Goal: Task Accomplishment & Management: Complete application form

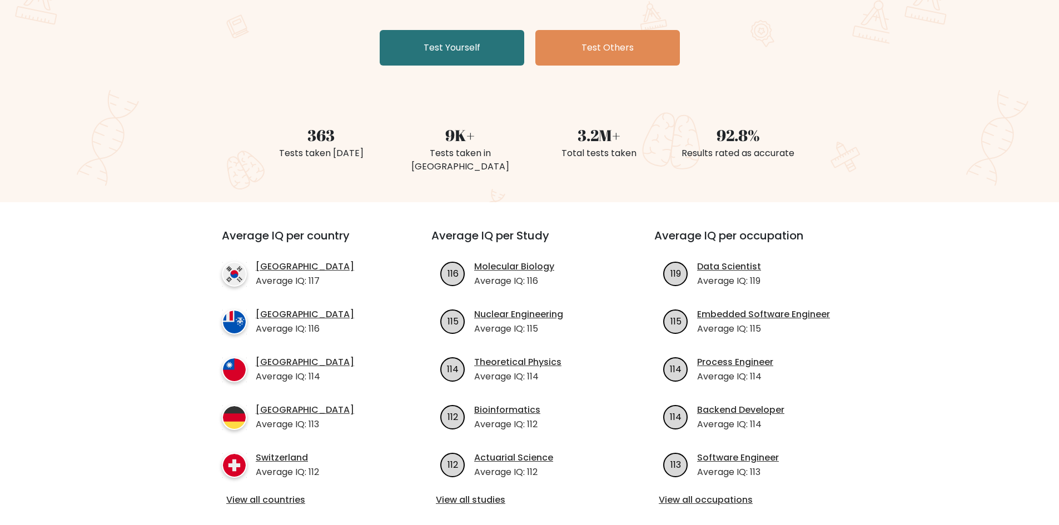
scroll to position [222, 0]
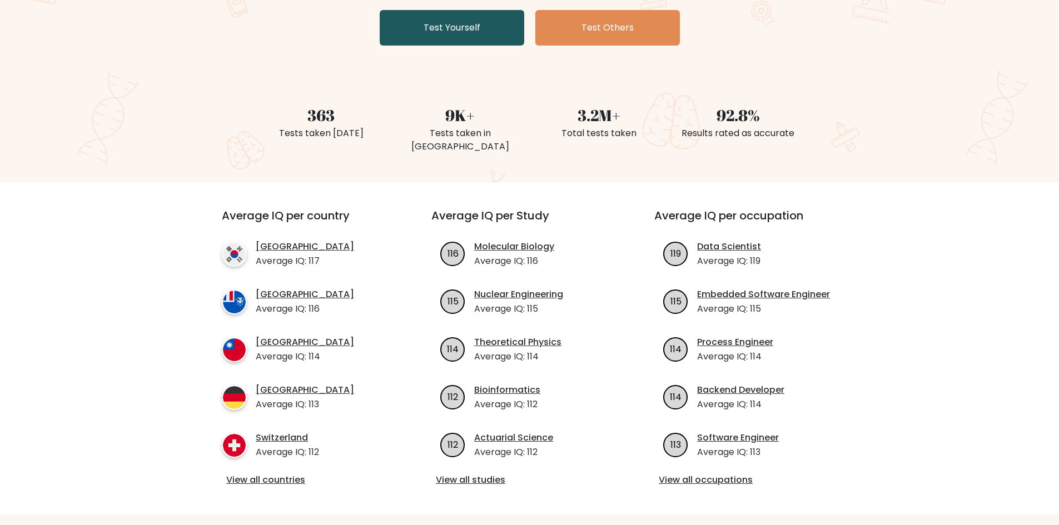
click at [438, 18] on link "Test Yourself" at bounding box center [452, 28] width 145 height 36
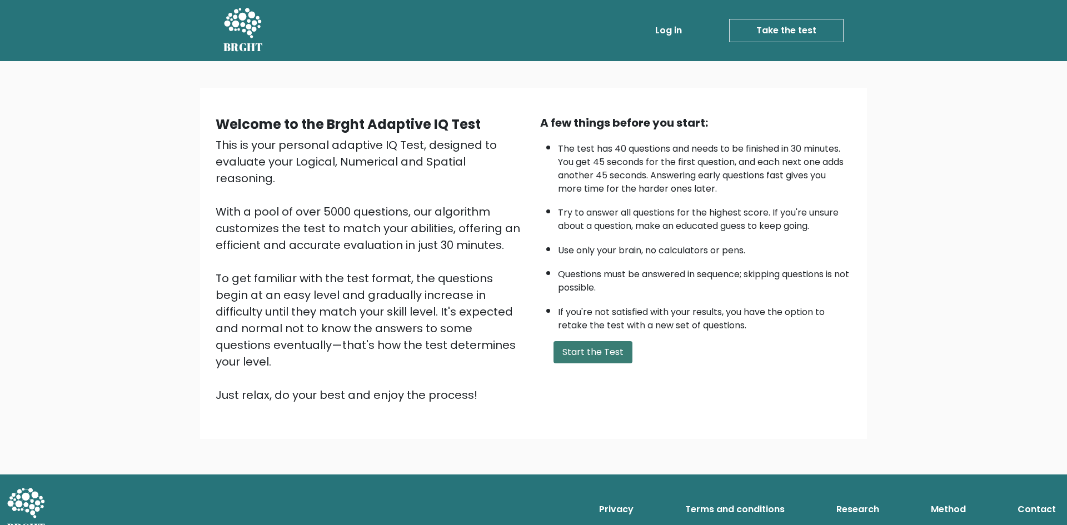
click at [586, 360] on button "Start the Test" at bounding box center [593, 352] width 79 height 22
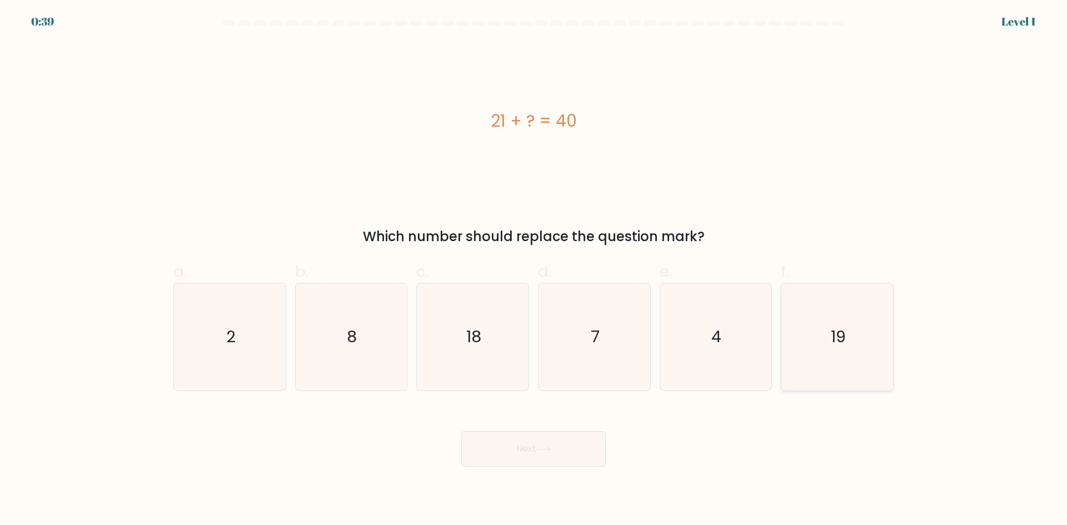
click at [820, 321] on icon "19" at bounding box center [837, 337] width 107 height 107
click at [534, 270] on input "f. 19" at bounding box center [534, 266] width 1 height 7
radio input "true"
click at [570, 456] on button "Next" at bounding box center [533, 449] width 145 height 36
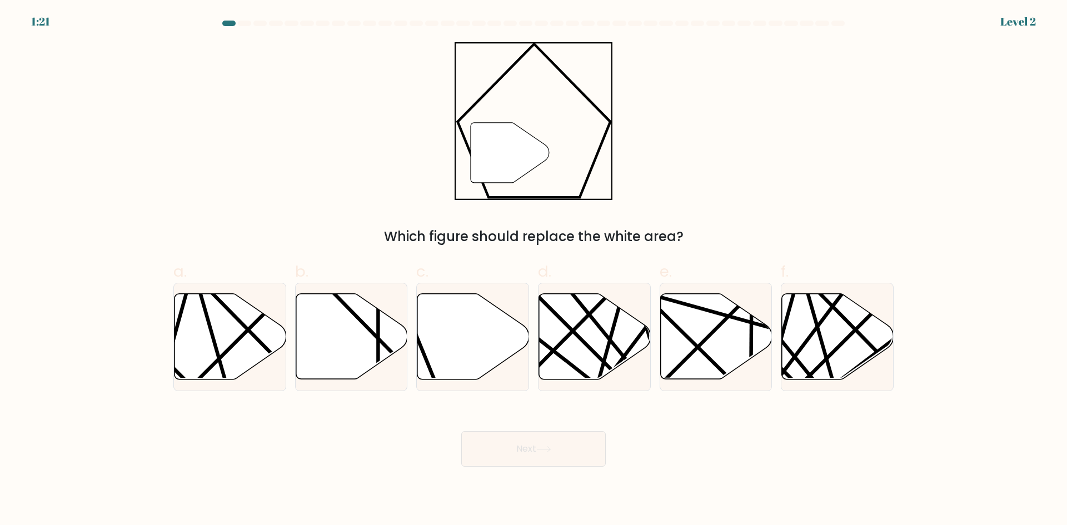
drag, startPoint x: 469, startPoint y: 356, endPoint x: 483, endPoint y: 403, distance: 48.6
click at [469, 357] on icon at bounding box center [474, 337] width 112 height 86
click at [534, 270] on input "c." at bounding box center [534, 266] width 1 height 7
radio input "true"
click at [503, 450] on button "Next" at bounding box center [533, 449] width 145 height 36
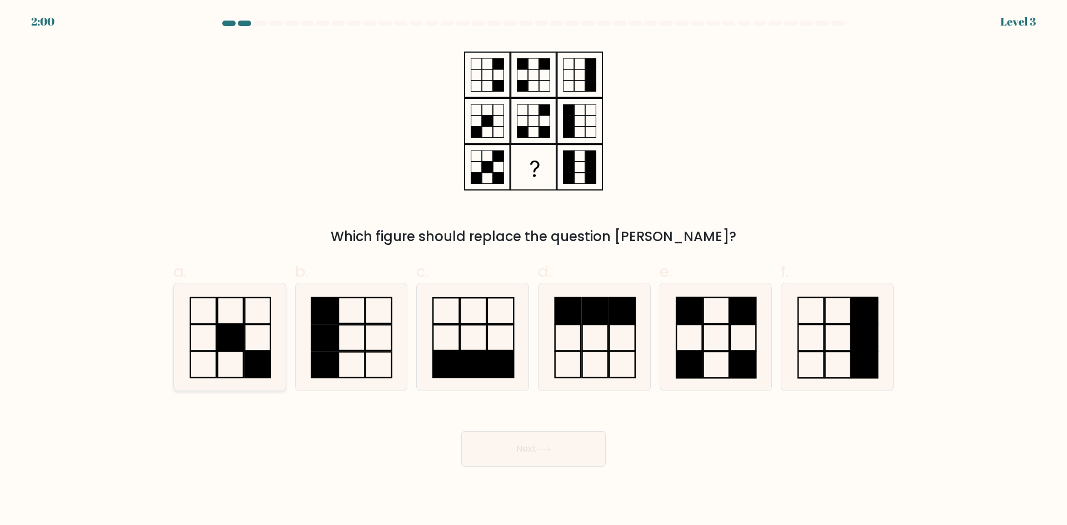
click at [271, 345] on icon at bounding box center [229, 337] width 107 height 107
click at [534, 270] on input "a." at bounding box center [534, 266] width 1 height 7
radio input "true"
click at [510, 455] on button "Next" at bounding box center [533, 449] width 145 height 36
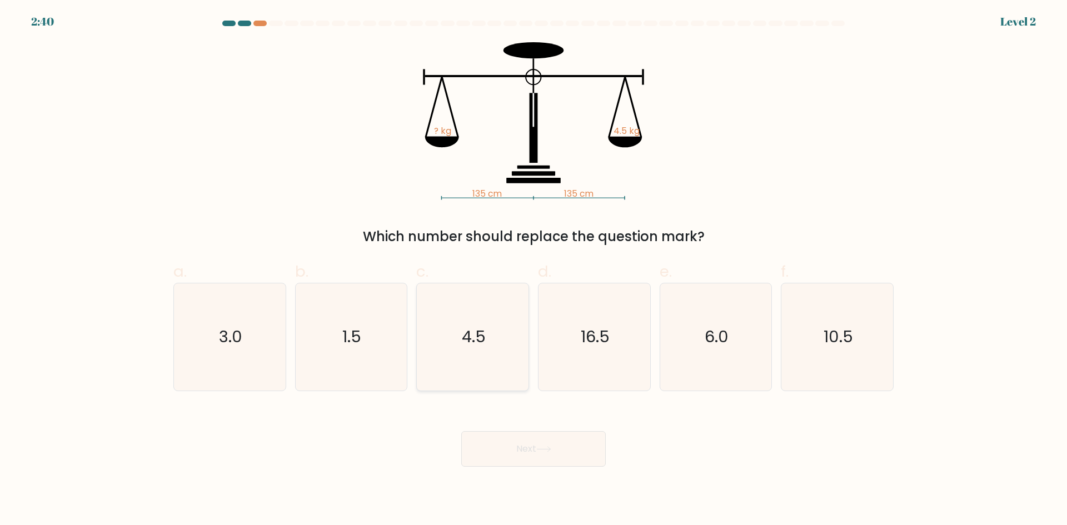
click at [490, 366] on icon "4.5" at bounding box center [472, 337] width 107 height 107
click at [534, 270] on input "c. 4.5" at bounding box center [534, 266] width 1 height 7
radio input "true"
click at [514, 457] on button "Next" at bounding box center [533, 449] width 145 height 36
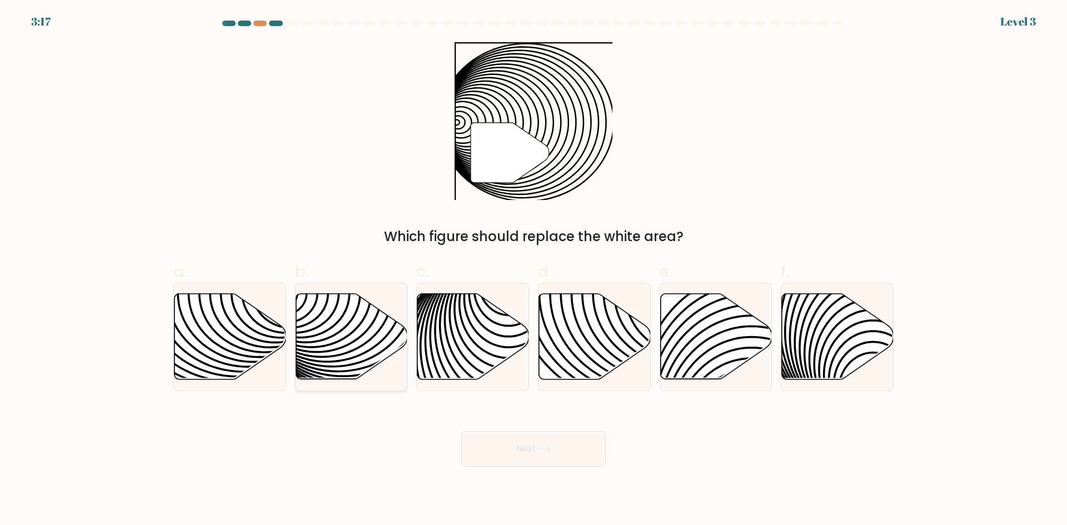
drag, startPoint x: 341, startPoint y: 353, endPoint x: 395, endPoint y: 375, distance: 57.6
click at [345, 356] on icon at bounding box center [352, 337] width 112 height 86
click at [534, 270] on input "b." at bounding box center [534, 266] width 1 height 7
radio input "true"
click at [501, 440] on button "Next" at bounding box center [533, 449] width 145 height 36
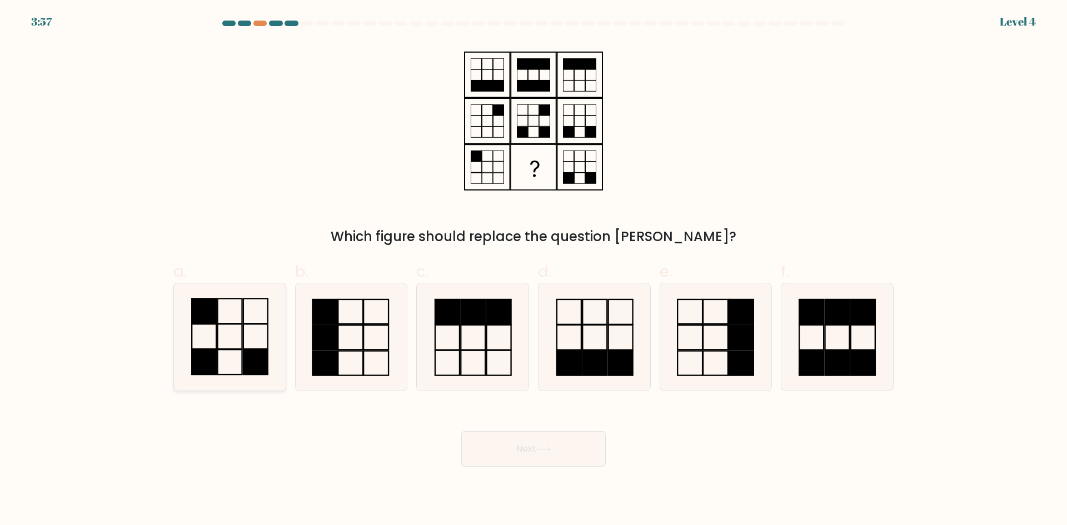
click at [260, 355] on rect at bounding box center [256, 362] width 24 height 25
click at [534, 270] on input "a." at bounding box center [534, 266] width 1 height 7
radio input "true"
click at [505, 444] on button "Next" at bounding box center [533, 449] width 145 height 36
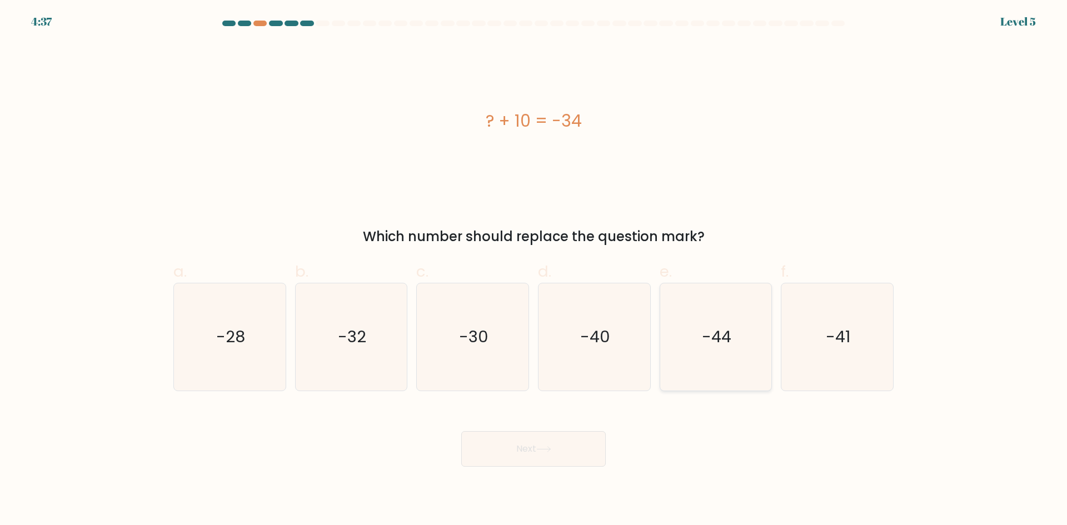
click at [703, 349] on icon "-44" at bounding box center [715, 337] width 107 height 107
click at [534, 270] on input "e. -44" at bounding box center [534, 266] width 1 height 7
radio input "true"
click at [555, 444] on button "Next" at bounding box center [533, 449] width 145 height 36
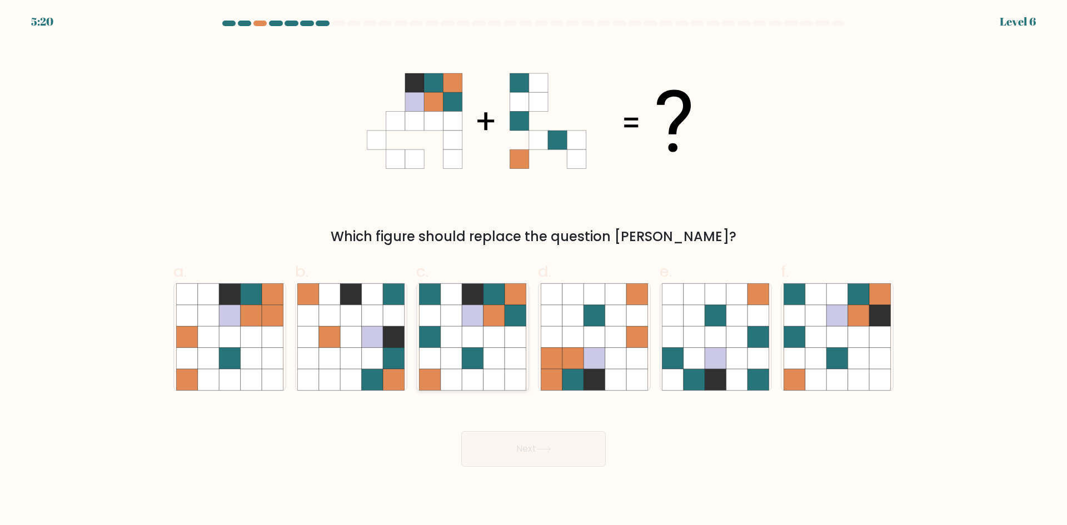
click at [483, 363] on icon at bounding box center [472, 358] width 21 height 21
click at [534, 270] on input "c." at bounding box center [534, 266] width 1 height 7
radio input "true"
click at [515, 453] on button "Next" at bounding box center [533, 449] width 145 height 36
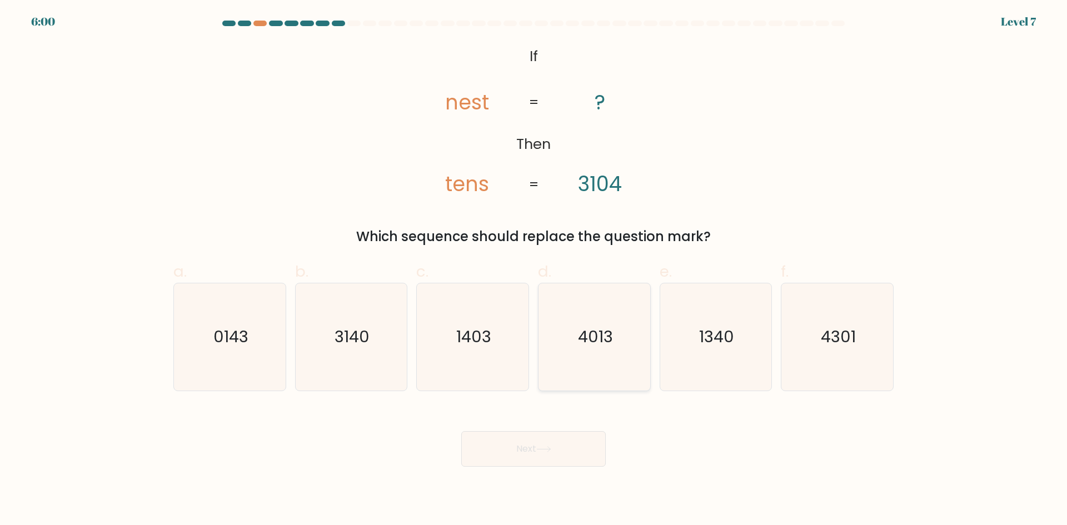
drag, startPoint x: 556, startPoint y: 347, endPoint x: 553, endPoint y: 355, distance: 8.8
click at [554, 352] on icon "4013" at bounding box center [594, 337] width 107 height 107
click at [534, 270] on input "d. 4013" at bounding box center [534, 266] width 1 height 7
radio input "true"
drag, startPoint x: 546, startPoint y: 441, endPoint x: 546, endPoint y: 449, distance: 7.8
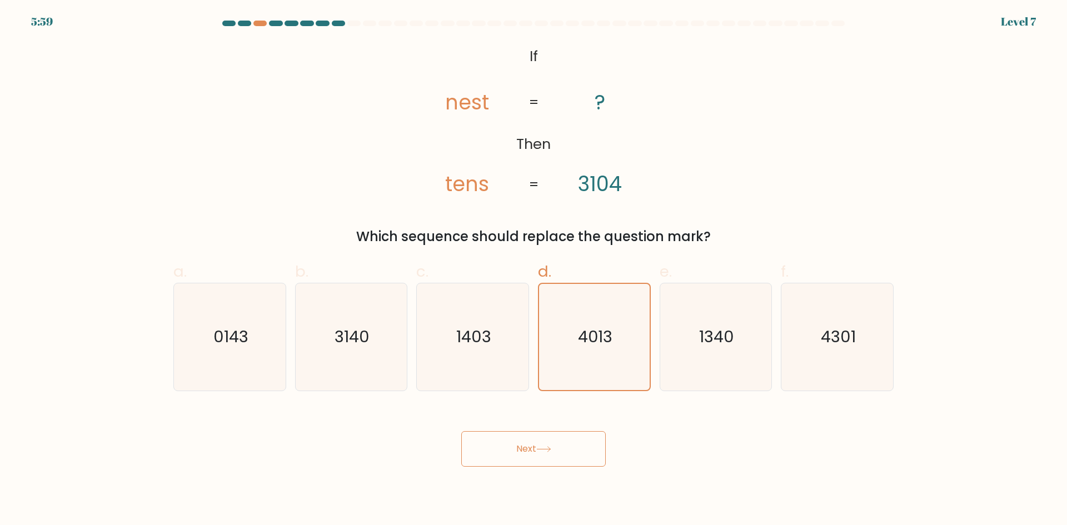
click at [546, 449] on button "Next" at bounding box center [533, 449] width 145 height 36
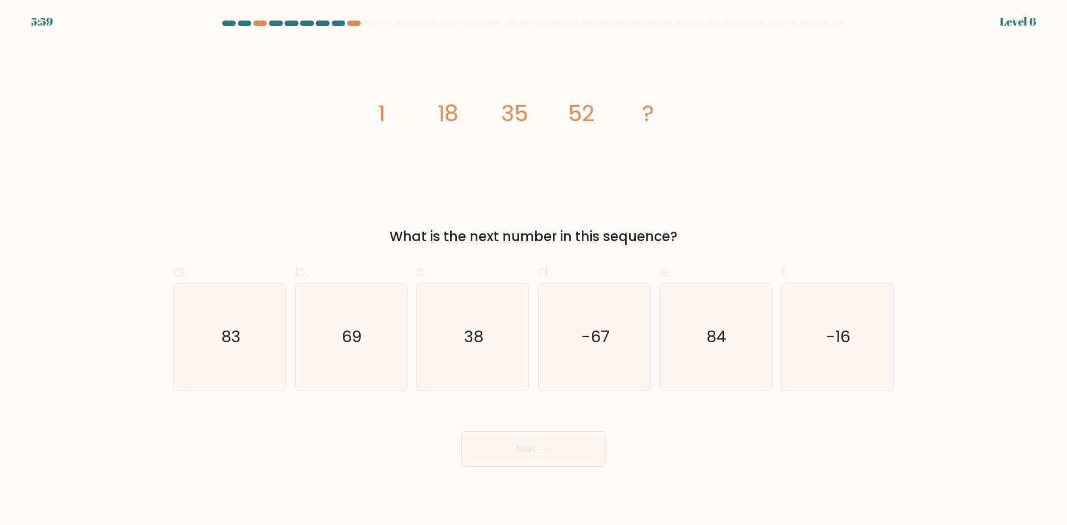
click at [548, 441] on button "Next" at bounding box center [533, 449] width 145 height 36
drag, startPoint x: 493, startPoint y: 335, endPoint x: 510, endPoint y: 401, distance: 67.8
click at [497, 356] on icon "38" at bounding box center [472, 337] width 107 height 107
click at [534, 270] on input "c. 38" at bounding box center [534, 266] width 1 height 7
radio input "true"
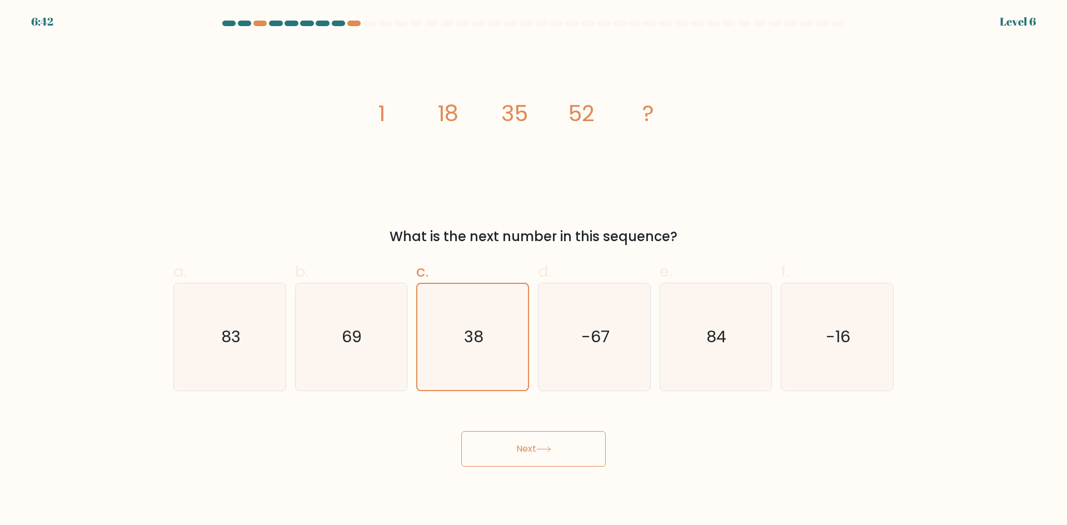
click at [505, 433] on button "Next" at bounding box center [533, 449] width 145 height 36
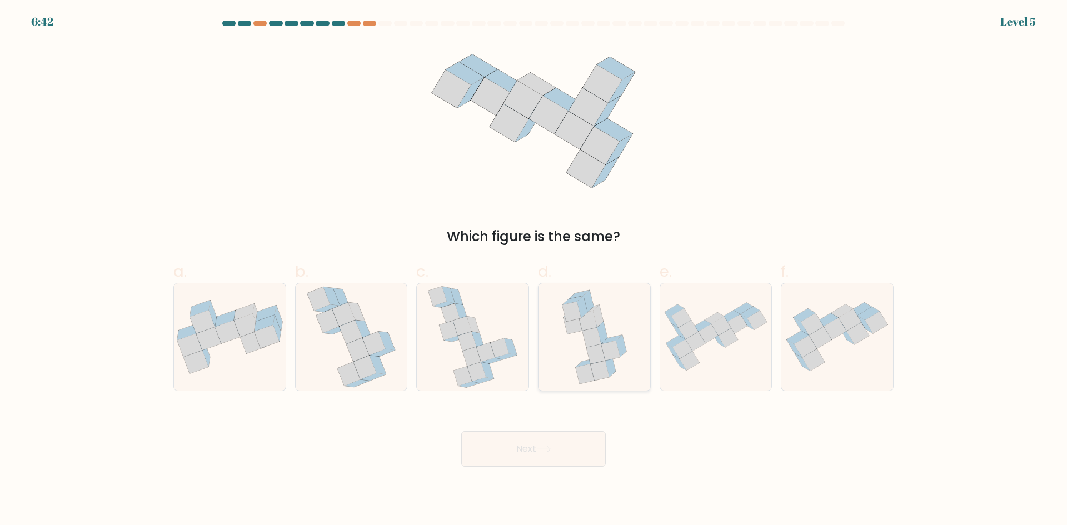
drag, startPoint x: 564, startPoint y: 357, endPoint x: 542, endPoint y: 405, distance: 52.0
click at [562, 364] on icon at bounding box center [594, 337] width 78 height 107
click at [534, 270] on input "d." at bounding box center [534, 266] width 1 height 7
radio input "true"
click at [529, 452] on button "Next" at bounding box center [533, 449] width 145 height 36
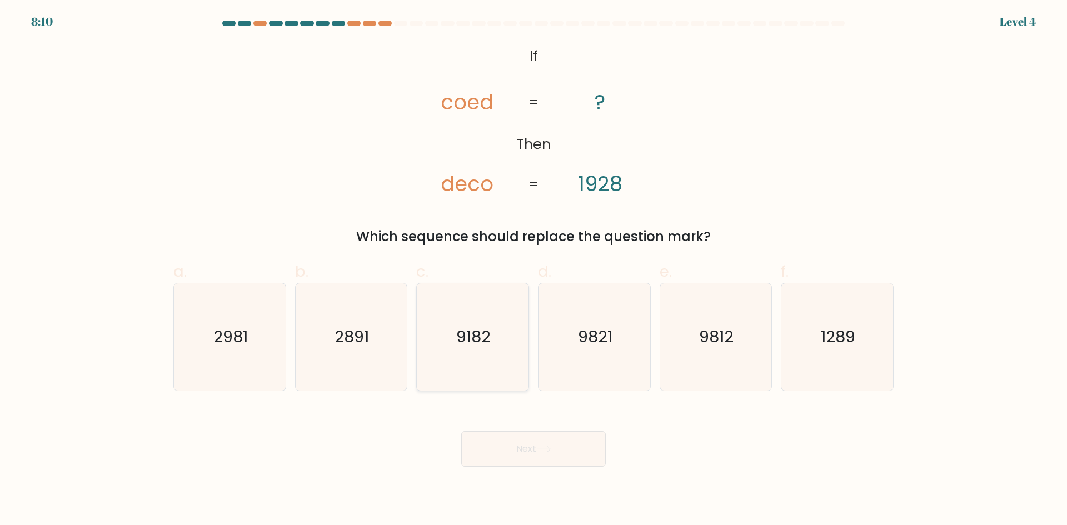
click at [486, 367] on icon "9182" at bounding box center [472, 337] width 107 height 107
click at [534, 270] on input "c. 9182" at bounding box center [534, 266] width 1 height 7
radio input "true"
click at [508, 453] on button "Next" at bounding box center [533, 449] width 145 height 36
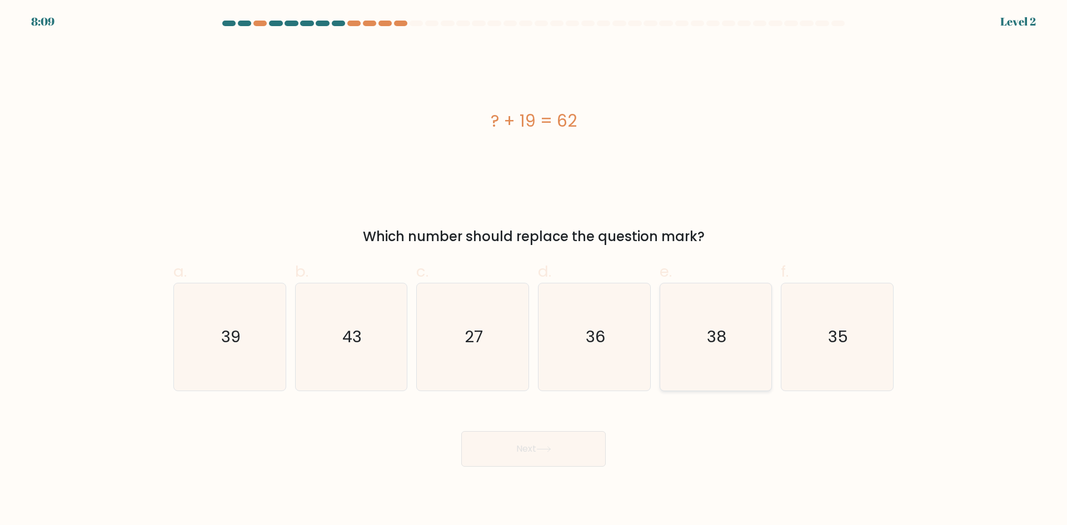
drag, startPoint x: 780, startPoint y: 356, endPoint x: 697, endPoint y: 387, distance: 88.5
click at [774, 359] on div "a. 39 b. 43 c." at bounding box center [533, 321] width 729 height 140
drag, startPoint x: 350, startPoint y: 346, endPoint x: 446, endPoint y: 398, distance: 108.9
click at [355, 349] on icon "43" at bounding box center [350, 337] width 107 height 107
click at [534, 270] on input "b. 43" at bounding box center [534, 266] width 1 height 7
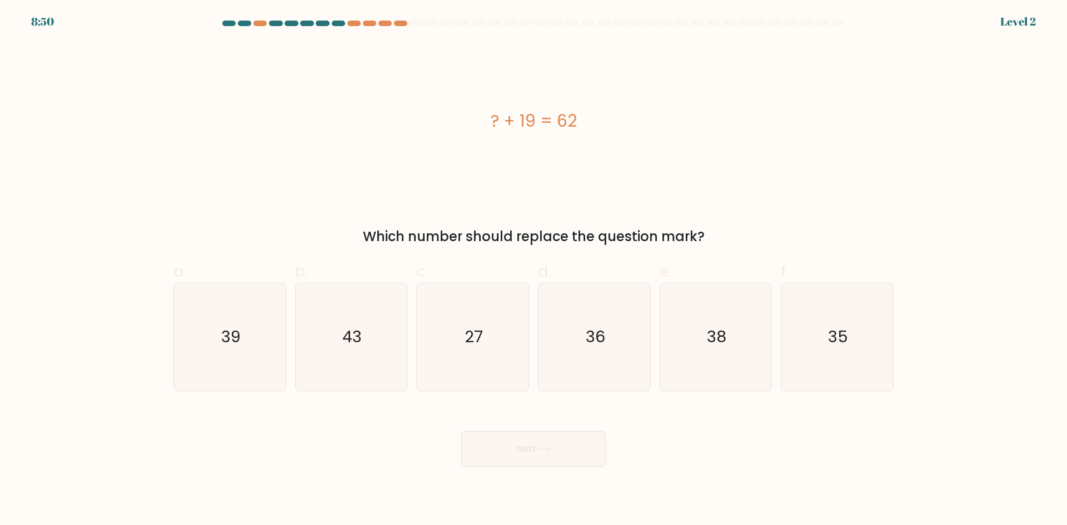
radio input "true"
click at [524, 453] on button "Next" at bounding box center [533, 449] width 145 height 36
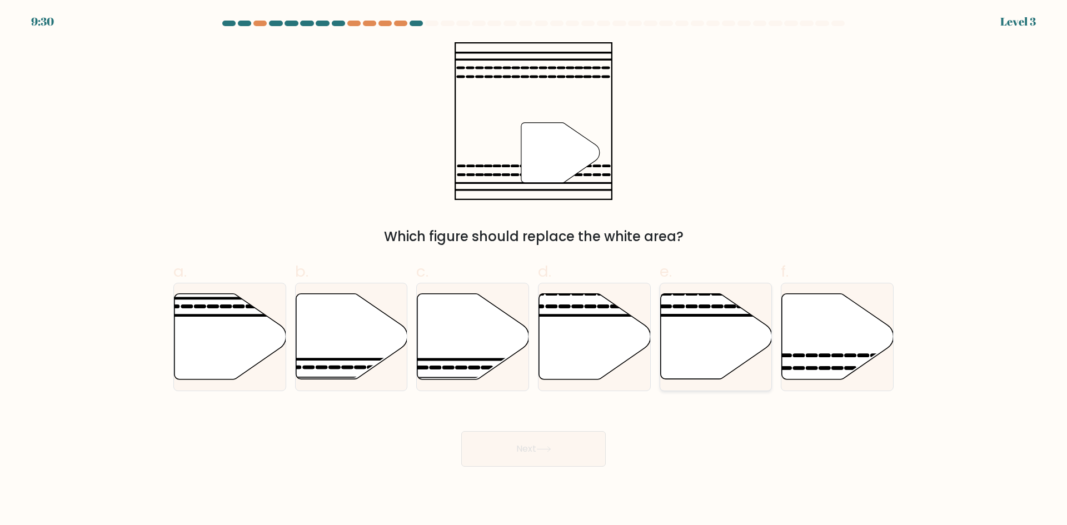
drag, startPoint x: 809, startPoint y: 340, endPoint x: 703, endPoint y: 360, distance: 108.1
click at [802, 345] on icon at bounding box center [838, 337] width 112 height 86
click at [534, 270] on input "f." at bounding box center [534, 266] width 1 height 7
radio input "true"
click at [557, 451] on button "Next" at bounding box center [533, 449] width 145 height 36
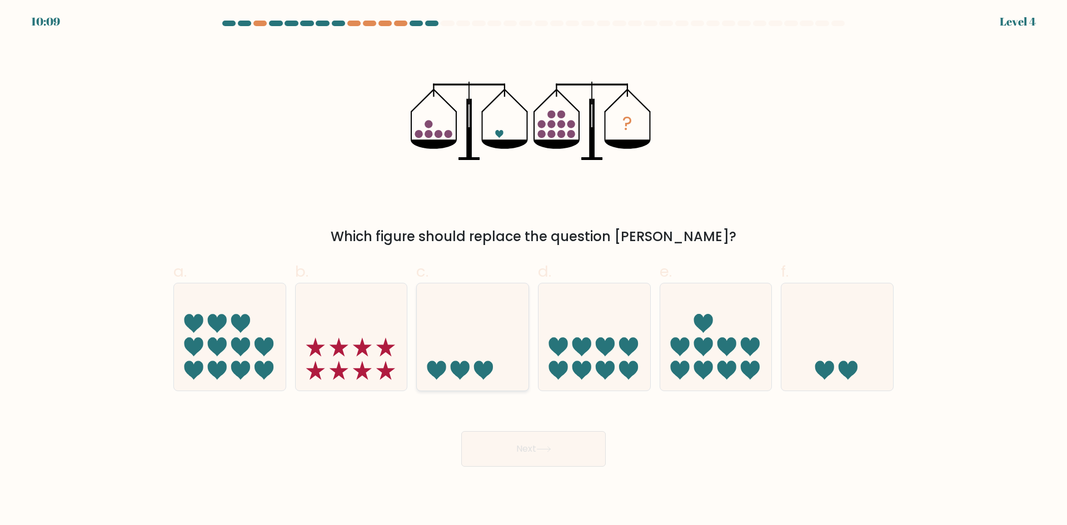
click at [488, 354] on icon at bounding box center [473, 337] width 112 height 92
click at [534, 270] on input "c." at bounding box center [534, 266] width 1 height 7
radio input "true"
click at [541, 458] on button "Next" at bounding box center [533, 449] width 145 height 36
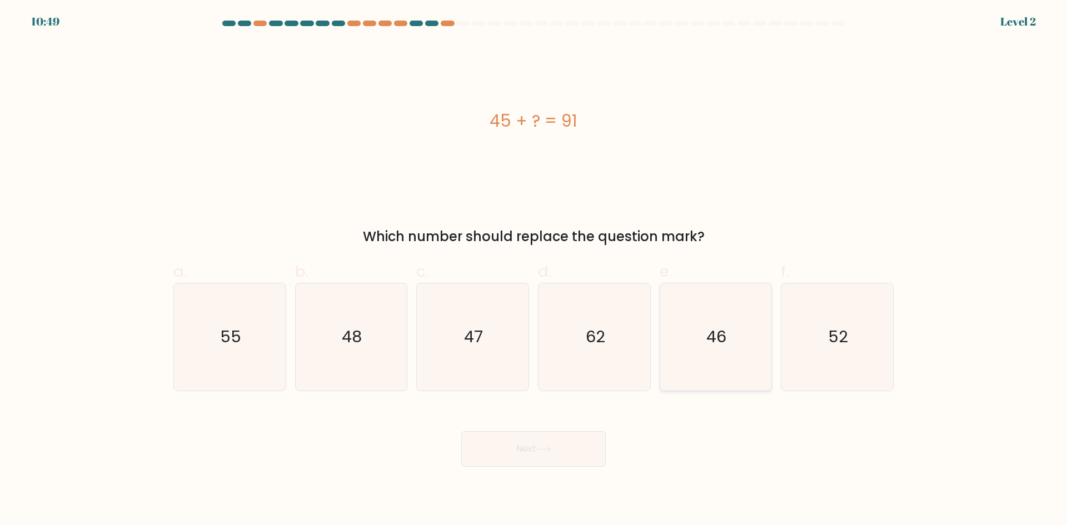
drag, startPoint x: 708, startPoint y: 351, endPoint x: 621, endPoint y: 388, distance: 94.2
click at [707, 351] on icon "46" at bounding box center [715, 337] width 107 height 107
click at [534, 270] on input "e. 46" at bounding box center [534, 266] width 1 height 7
radio input "true"
click at [548, 449] on icon at bounding box center [543, 449] width 15 height 6
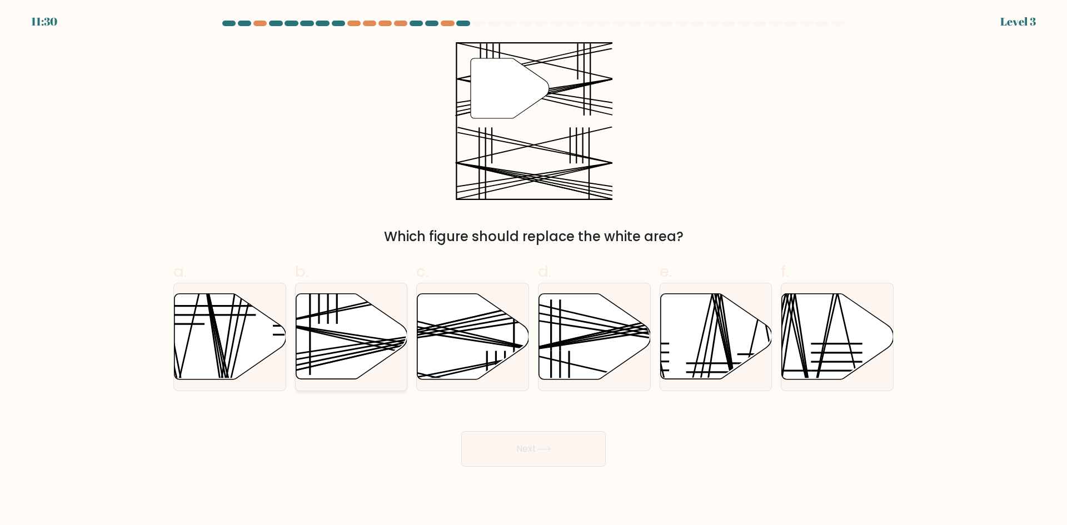
drag, startPoint x: 354, startPoint y: 354, endPoint x: 443, endPoint y: 394, distance: 97.8
click at [355, 354] on line at bounding box center [387, 347] width 223 height 46
click at [534, 270] on input "b." at bounding box center [534, 266] width 1 height 7
radio input "true"
click at [527, 433] on button "Next" at bounding box center [533, 449] width 145 height 36
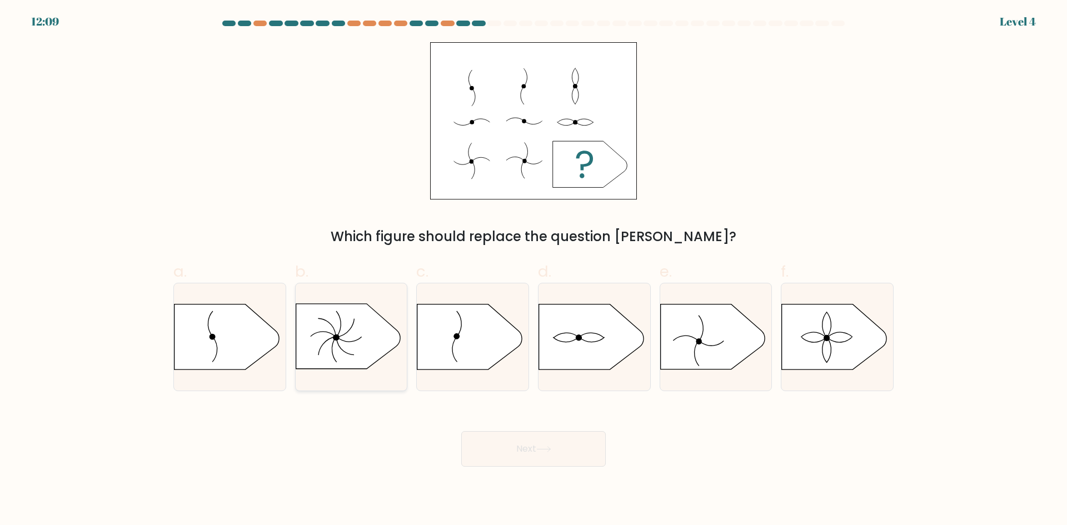
drag, startPoint x: 374, startPoint y: 344, endPoint x: 404, endPoint y: 363, distance: 35.5
click at [380, 349] on icon at bounding box center [348, 336] width 105 height 65
click at [534, 270] on input "b." at bounding box center [534, 266] width 1 height 7
radio input "true"
click at [532, 453] on button "Next" at bounding box center [533, 449] width 145 height 36
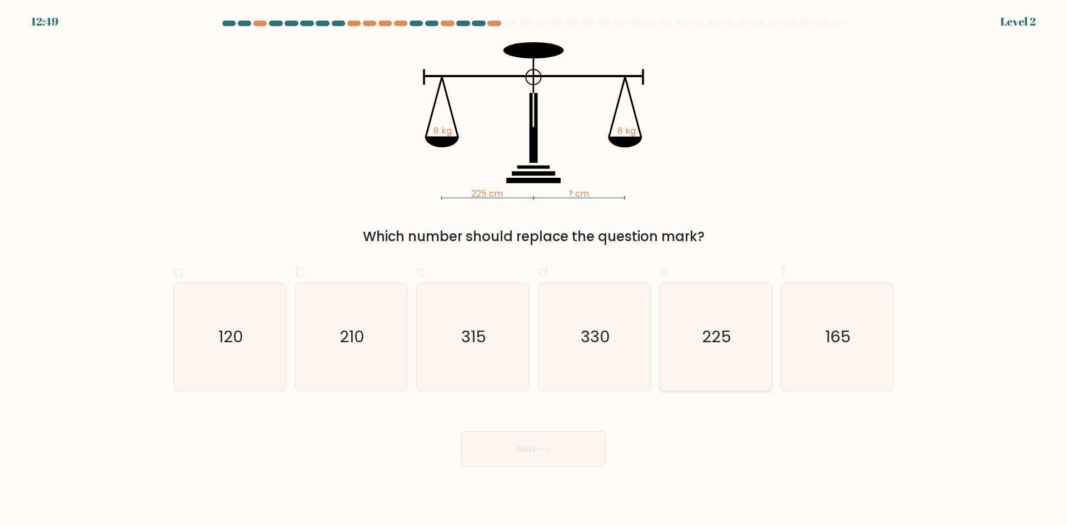
click at [742, 339] on icon "225" at bounding box center [715, 337] width 107 height 107
click at [534, 270] on input "e. 225" at bounding box center [534, 266] width 1 height 7
radio input "true"
click at [528, 435] on button "Next" at bounding box center [533, 449] width 145 height 36
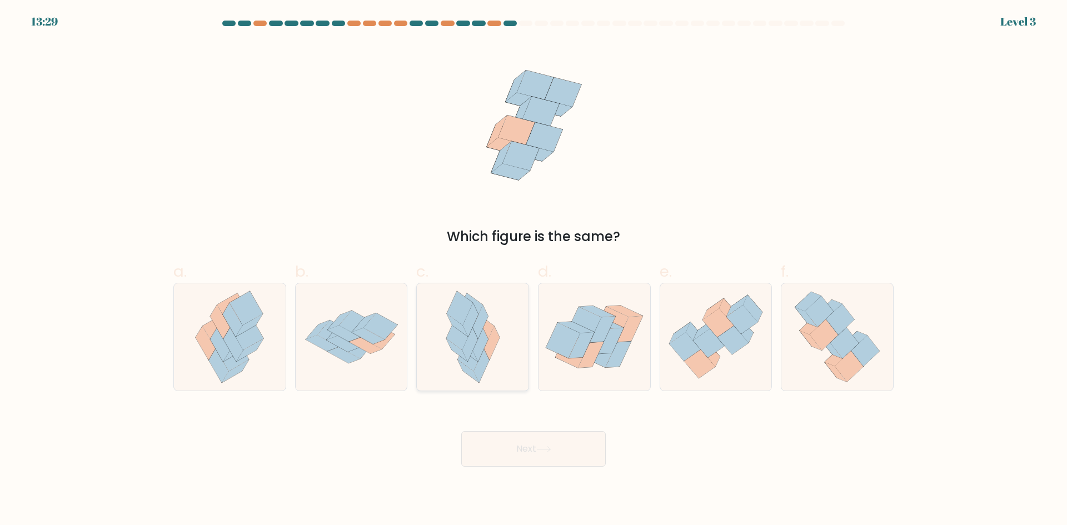
drag, startPoint x: 365, startPoint y: 359, endPoint x: 453, endPoint y: 390, distance: 93.4
click at [372, 361] on icon at bounding box center [352, 338] width 112 height 78
click at [534, 270] on input "b." at bounding box center [534, 266] width 1 height 7
radio input "true"
click at [526, 445] on button "Next" at bounding box center [533, 449] width 145 height 36
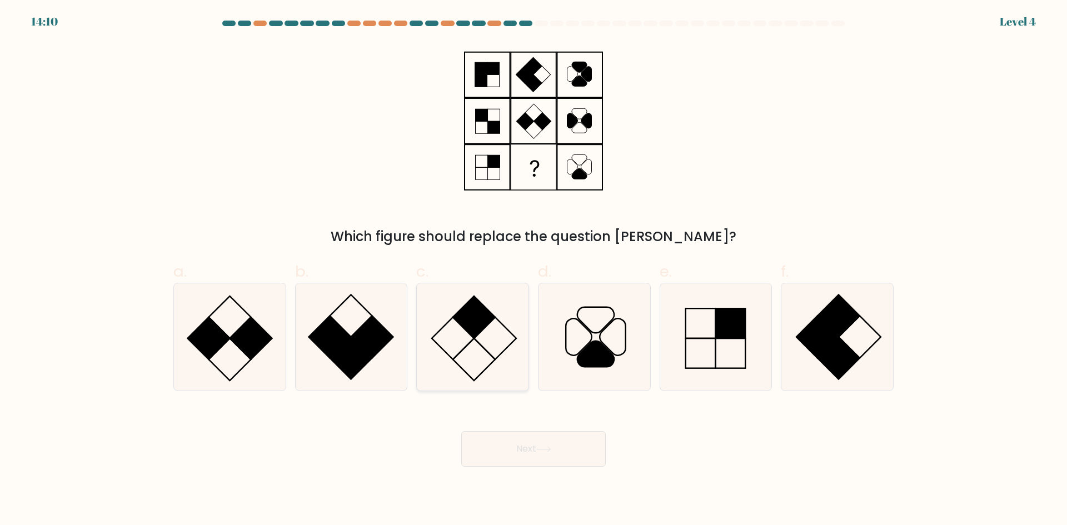
click at [479, 346] on icon at bounding box center [472, 337] width 107 height 107
click at [534, 270] on input "c." at bounding box center [534, 266] width 1 height 7
radio input "true"
click at [501, 444] on button "Next" at bounding box center [533, 449] width 145 height 36
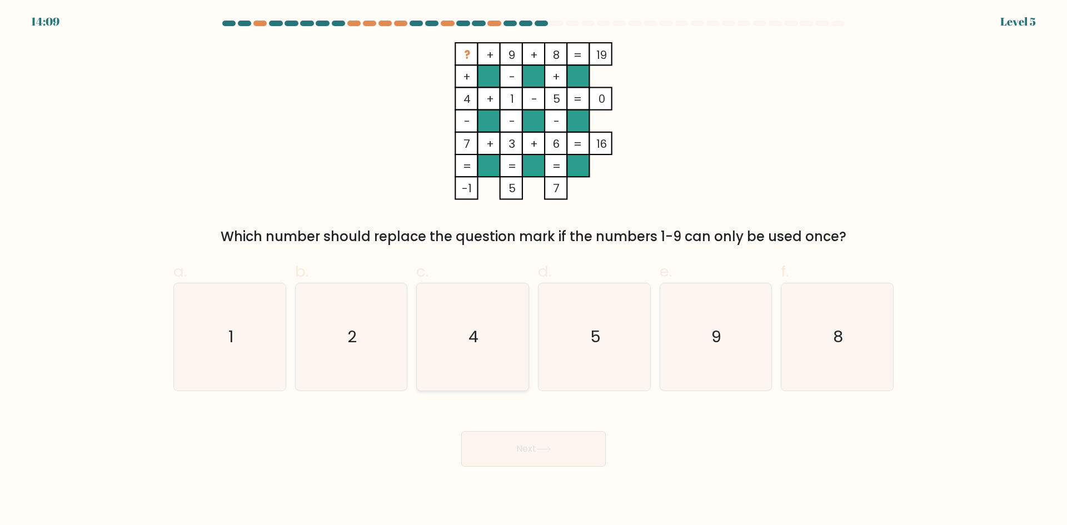
click at [506, 365] on icon "4" at bounding box center [472, 337] width 107 height 107
click at [534, 270] on input "c. 4" at bounding box center [534, 266] width 1 height 7
radio input "true"
click at [520, 458] on button "Next" at bounding box center [533, 449] width 145 height 36
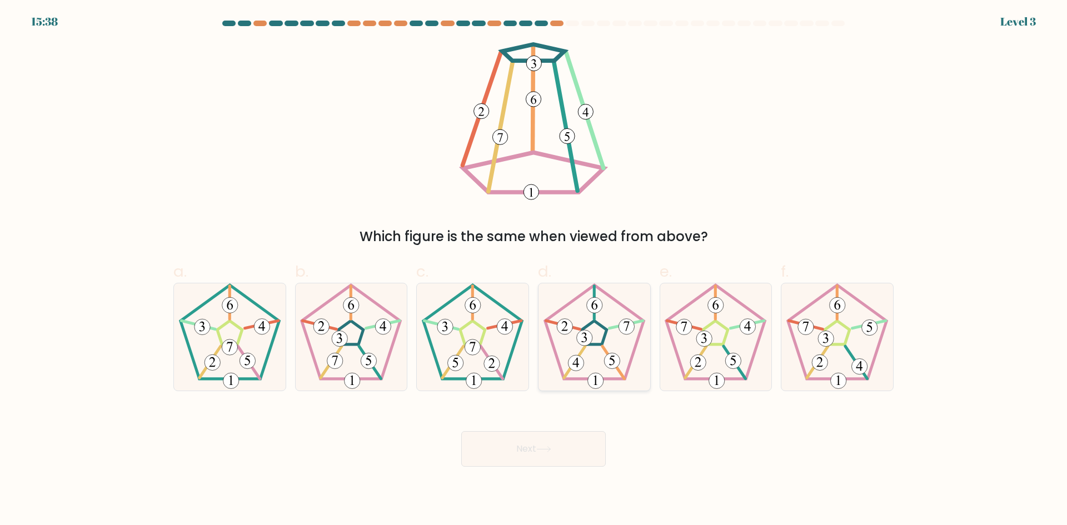
click at [609, 360] on 780 at bounding box center [612, 361] width 16 height 16
click at [534, 270] on input "d." at bounding box center [534, 266] width 1 height 7
radio input "true"
click at [528, 449] on button "Next" at bounding box center [533, 449] width 145 height 36
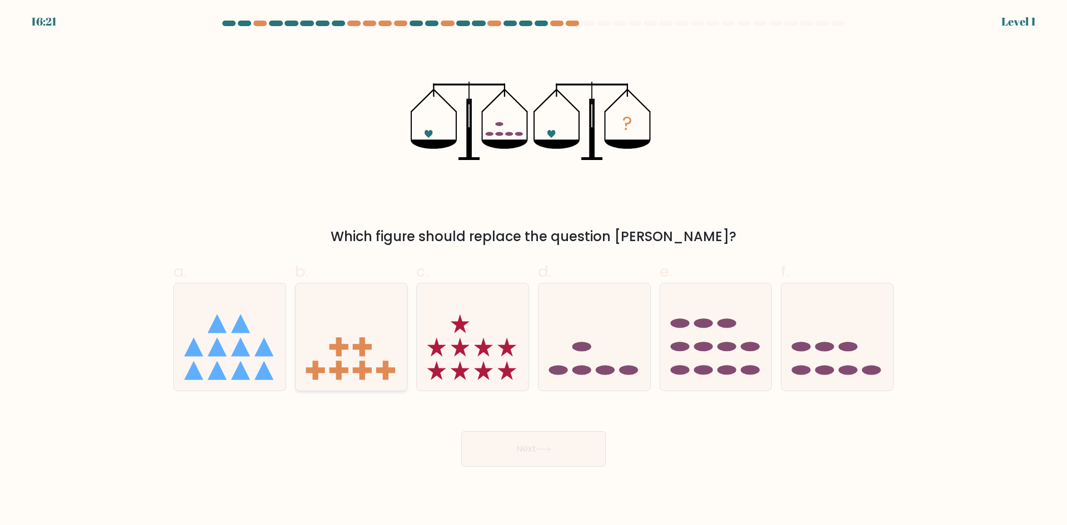
click at [363, 347] on rect at bounding box center [362, 348] width 19 height 6
click at [534, 270] on input "b." at bounding box center [534, 266] width 1 height 7
radio input "true"
drag, startPoint x: 525, startPoint y: 448, endPoint x: 535, endPoint y: 439, distance: 13.4
click at [525, 449] on button "Next" at bounding box center [533, 449] width 145 height 36
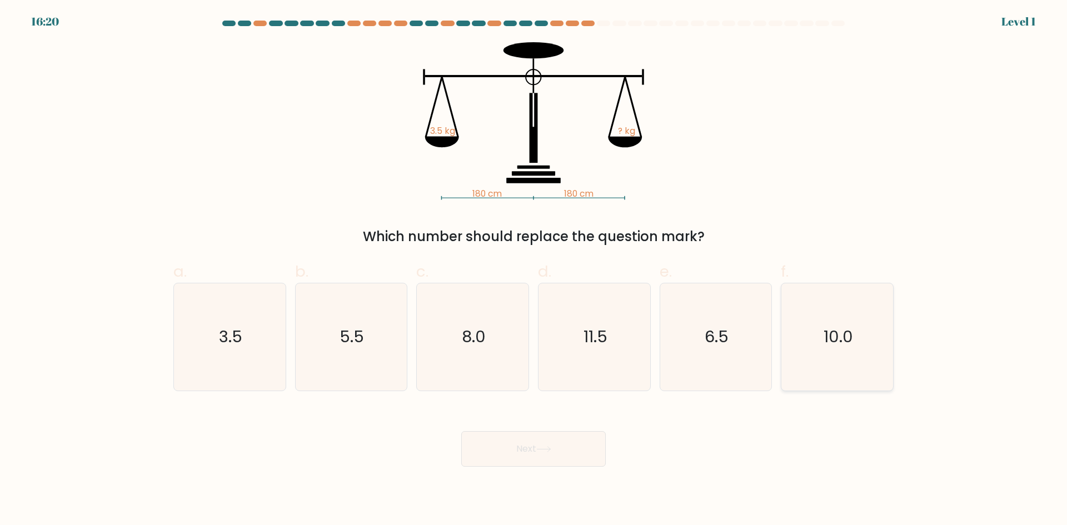
click at [799, 352] on icon "10.0" at bounding box center [837, 337] width 107 height 107
click at [534, 270] on input "f. 10.0" at bounding box center [534, 266] width 1 height 7
radio input "true"
drag, startPoint x: 251, startPoint y: 341, endPoint x: 306, endPoint y: 357, distance: 57.9
click at [255, 341] on icon "3.5" at bounding box center [229, 337] width 107 height 107
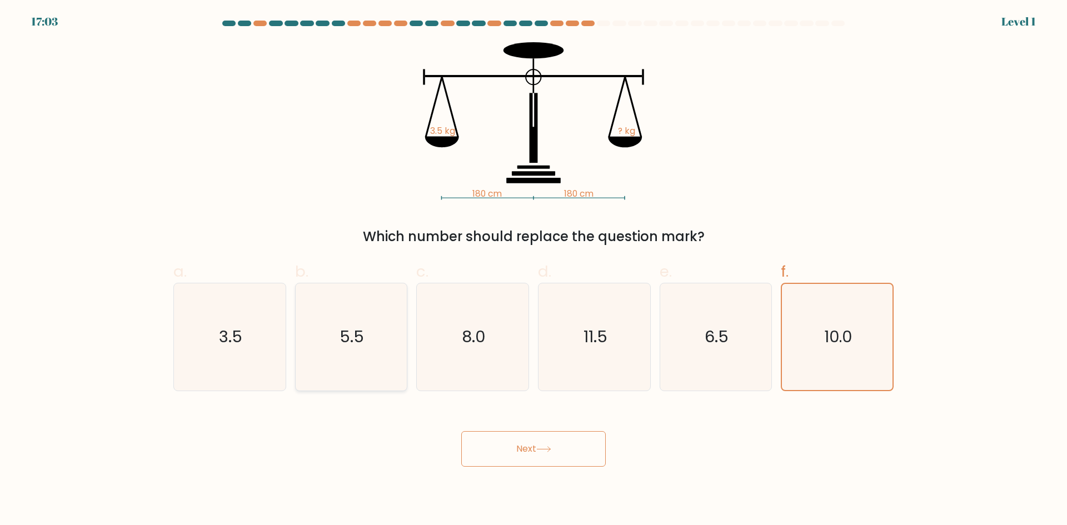
click at [534, 270] on input "a. 3.5" at bounding box center [534, 266] width 1 height 7
radio input "true"
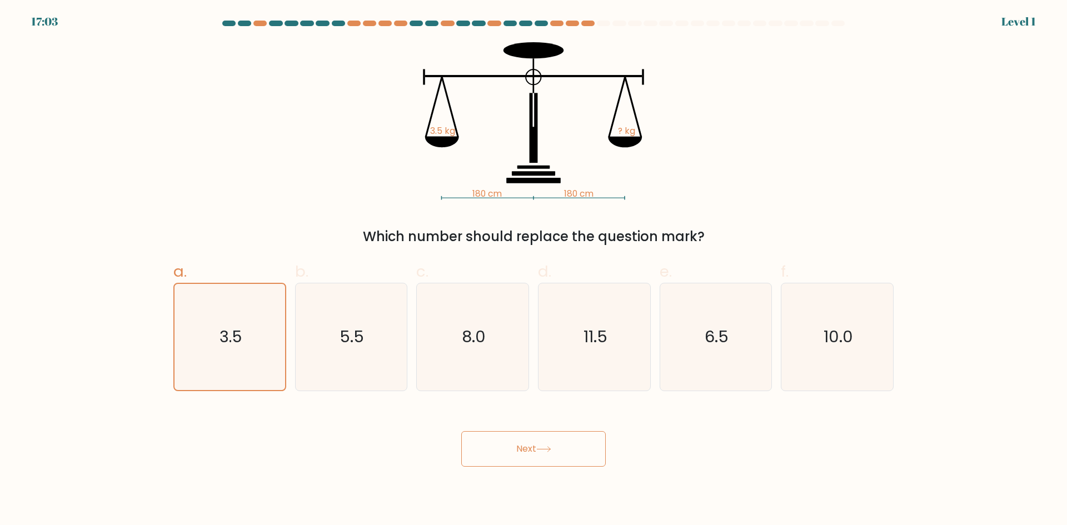
click at [513, 454] on button "Next" at bounding box center [533, 449] width 145 height 36
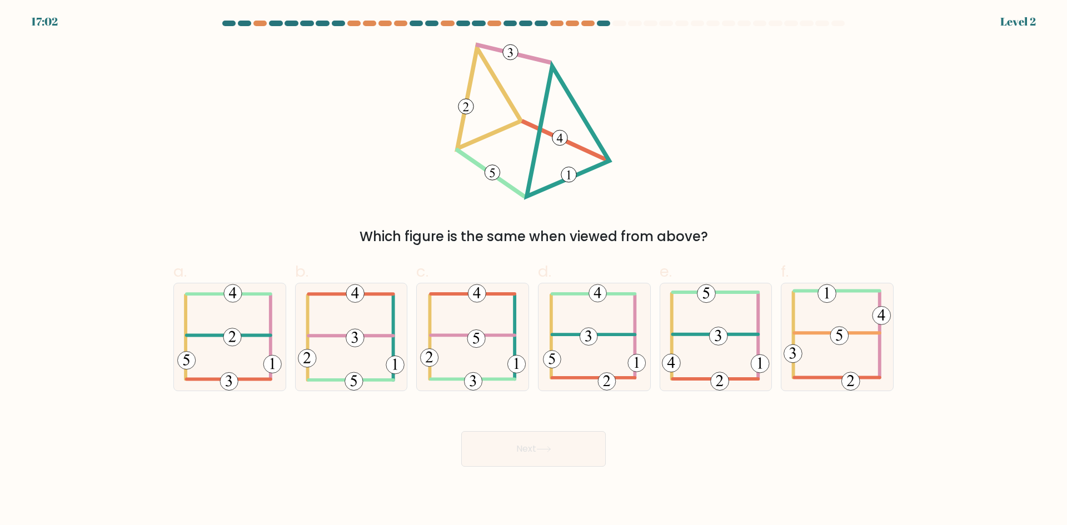
drag, startPoint x: 457, startPoint y: 344, endPoint x: 475, endPoint y: 395, distance: 54.3
click at [457, 347] on icon at bounding box center [473, 337] width 106 height 107
click at [534, 270] on input "c." at bounding box center [534, 266] width 1 height 7
radio input "true"
drag, startPoint x: 495, startPoint y: 435, endPoint x: 498, endPoint y: 445, distance: 10.5
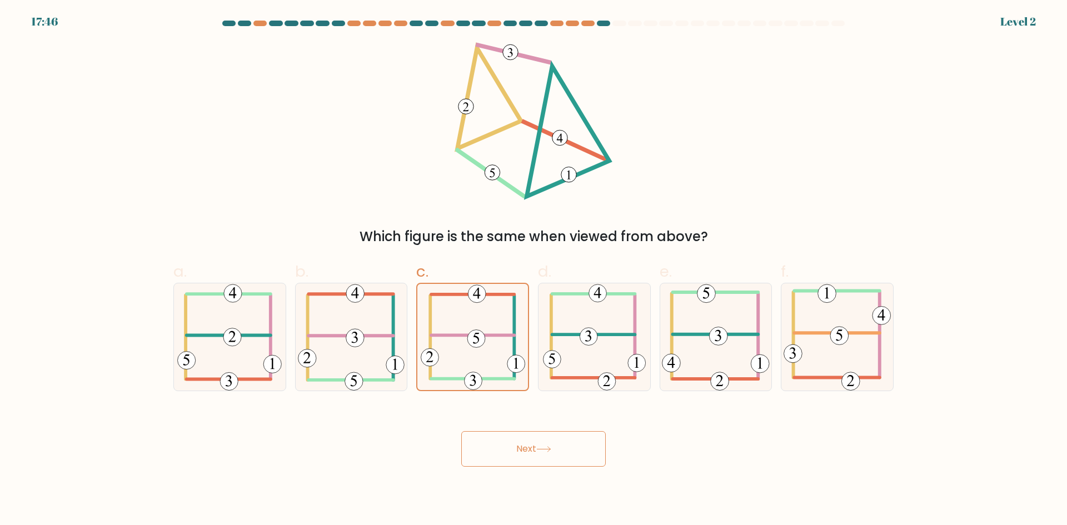
click at [498, 445] on button "Next" at bounding box center [533, 449] width 145 height 36
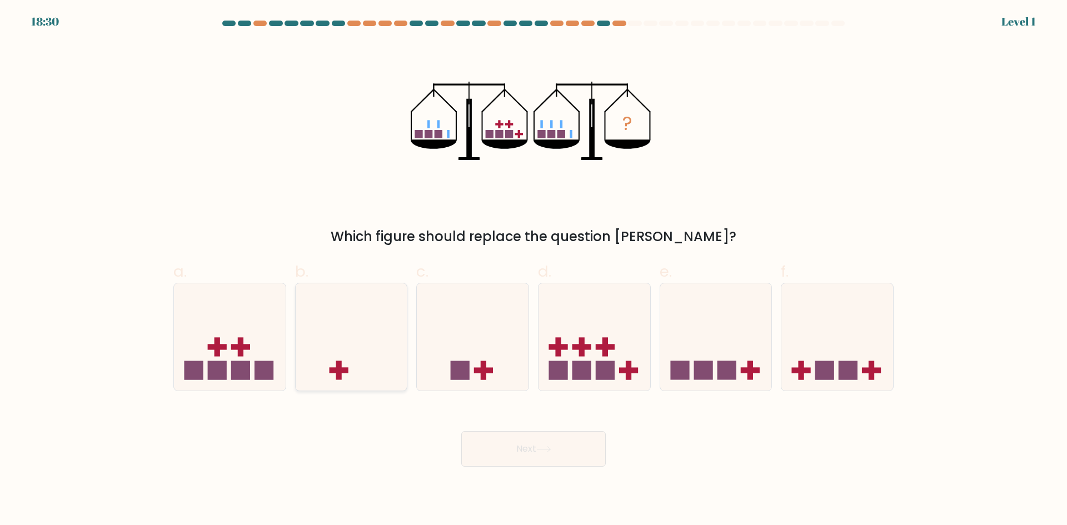
click at [328, 340] on icon at bounding box center [352, 337] width 112 height 92
click at [534, 270] on input "b." at bounding box center [534, 266] width 1 height 7
radio input "true"
click at [475, 417] on div "Next" at bounding box center [534, 436] width 734 height 62
click at [506, 445] on button "Next" at bounding box center [533, 449] width 145 height 36
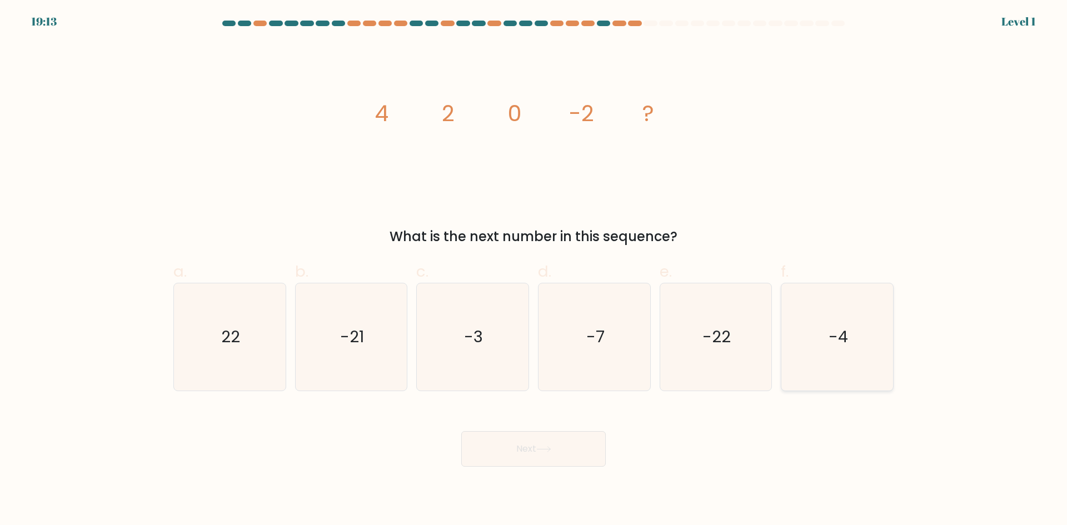
drag, startPoint x: 803, startPoint y: 340, endPoint x: 786, endPoint y: 352, distance: 21.9
click at [804, 340] on icon "-4" at bounding box center [837, 337] width 107 height 107
click at [534, 270] on input "f. -4" at bounding box center [534, 266] width 1 height 7
radio input "true"
click at [578, 449] on button "Next" at bounding box center [533, 449] width 145 height 36
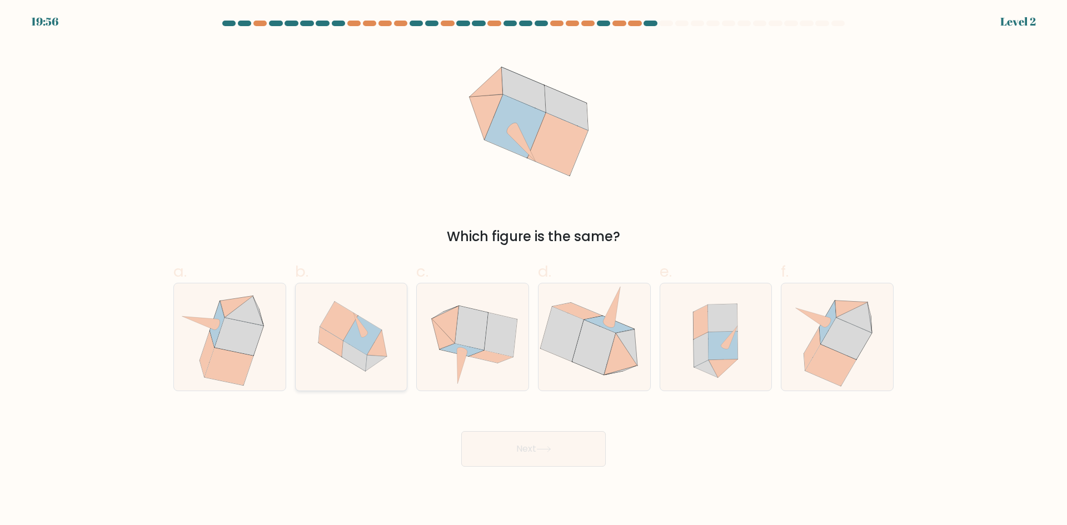
drag, startPoint x: 257, startPoint y: 348, endPoint x: 313, endPoint y: 380, distance: 64.0
click at [262, 355] on icon at bounding box center [229, 337] width 105 height 107
click at [534, 270] on input "a." at bounding box center [534, 266] width 1 height 7
radio input "true"
click at [514, 445] on button "Next" at bounding box center [533, 449] width 145 height 36
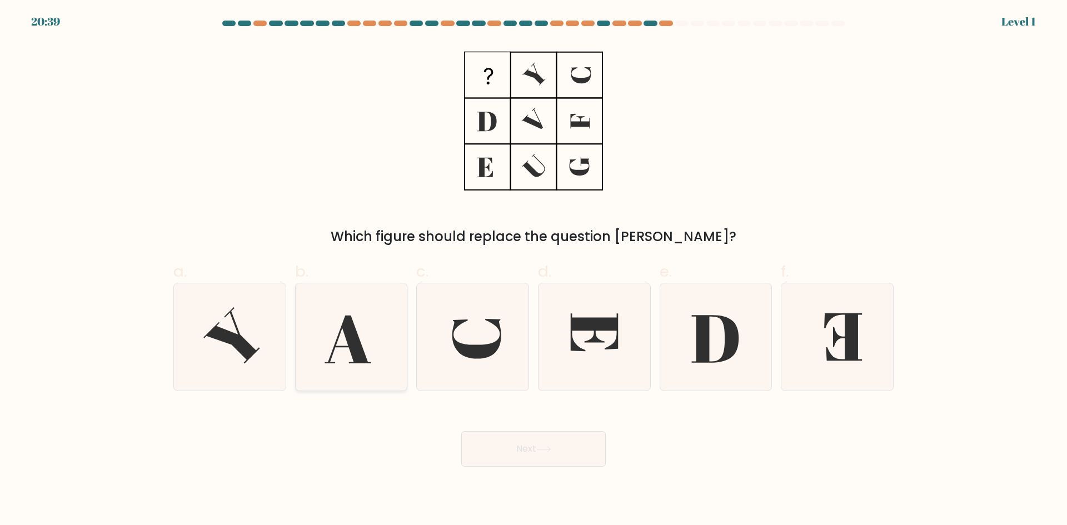
click at [357, 353] on icon at bounding box center [348, 340] width 46 height 48
click at [534, 270] on input "b." at bounding box center [534, 266] width 1 height 7
radio input "true"
click at [493, 441] on button "Next" at bounding box center [533, 449] width 145 height 36
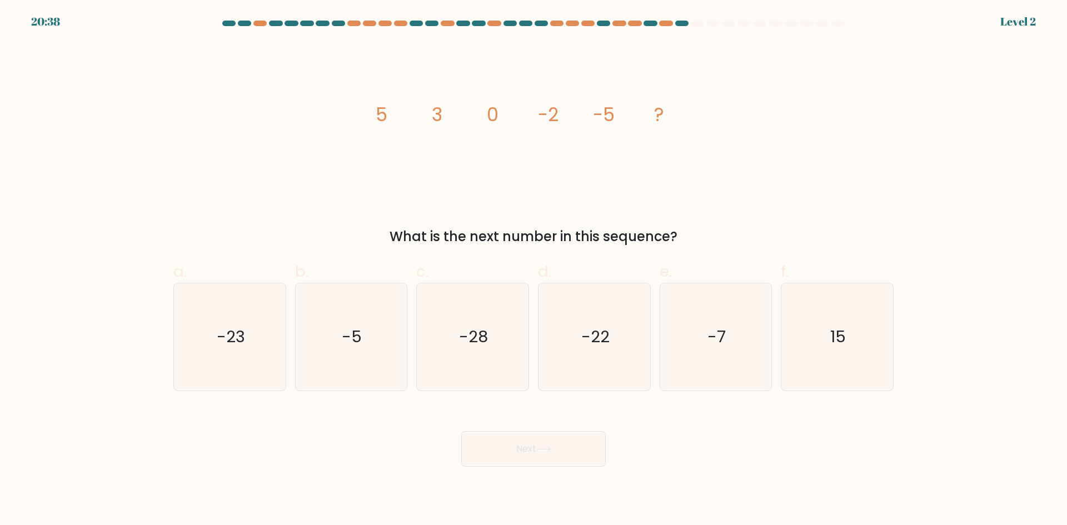
click at [513, 450] on button "Next" at bounding box center [533, 449] width 145 height 36
drag, startPoint x: 480, startPoint y: 347, endPoint x: 488, endPoint y: 363, distance: 17.2
click at [482, 352] on icon "-28" at bounding box center [472, 337] width 107 height 107
click at [534, 270] on input "c. -28" at bounding box center [534, 266] width 1 height 7
radio input "true"
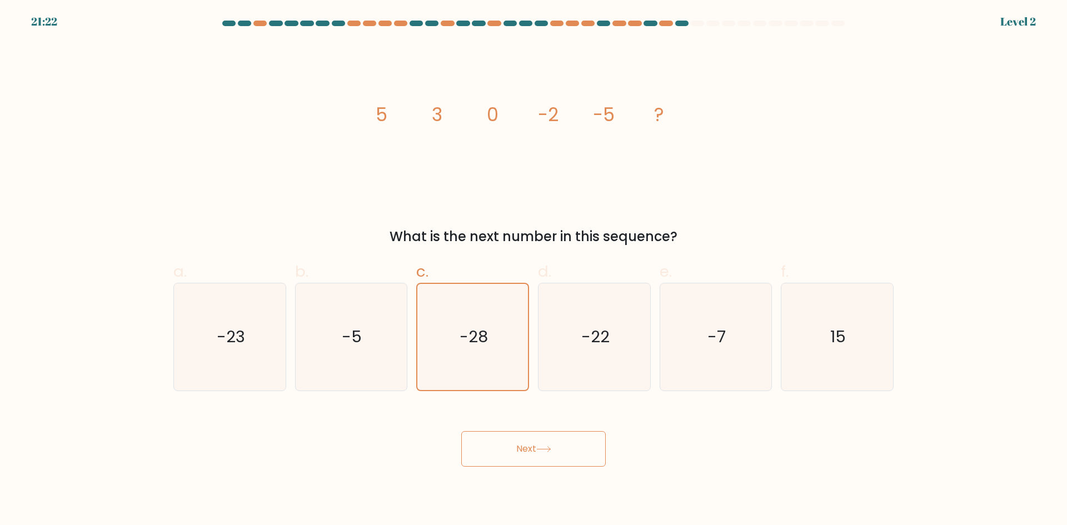
click at [512, 448] on button "Next" at bounding box center [533, 449] width 145 height 36
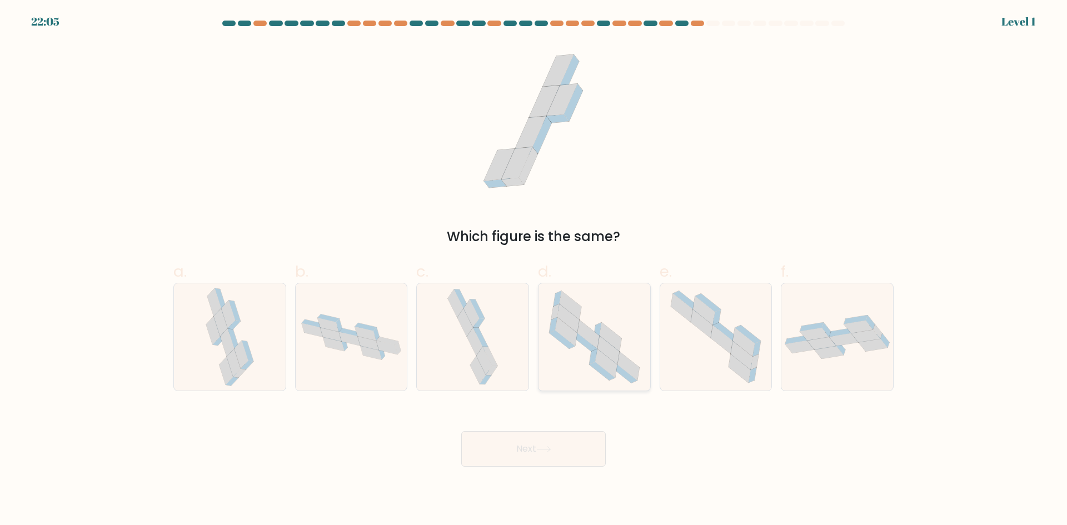
click at [554, 340] on icon at bounding box center [594, 337] width 107 height 107
click at [534, 270] on input "d." at bounding box center [534, 266] width 1 height 7
radio input "true"
click at [538, 445] on button "Next" at bounding box center [533, 449] width 145 height 36
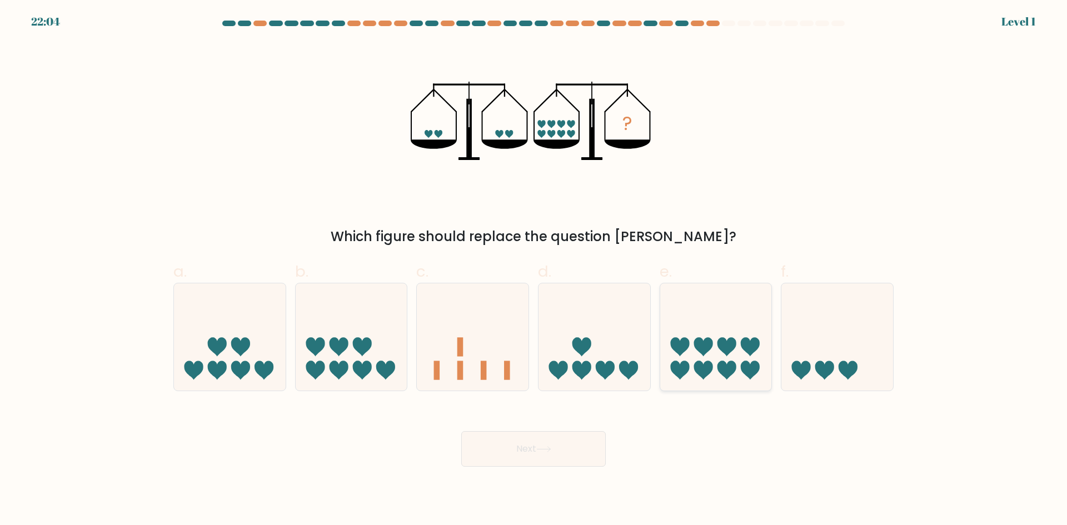
drag, startPoint x: 684, startPoint y: 365, endPoint x: 621, endPoint y: 400, distance: 72.7
click at [684, 365] on icon at bounding box center [679, 370] width 19 height 19
click at [534, 270] on input "e." at bounding box center [534, 266] width 1 height 7
radio input "true"
click at [548, 448] on icon at bounding box center [543, 449] width 15 height 6
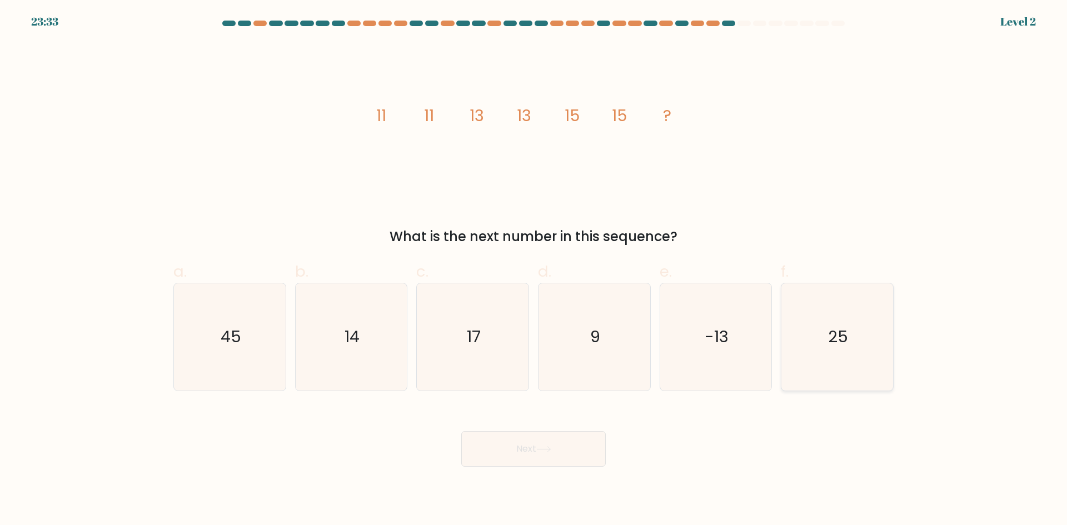
click at [793, 342] on icon "25" at bounding box center [837, 337] width 107 height 107
click at [534, 270] on input "f. 25" at bounding box center [534, 266] width 1 height 7
radio input "true"
click at [569, 449] on button "Next" at bounding box center [533, 449] width 145 height 36
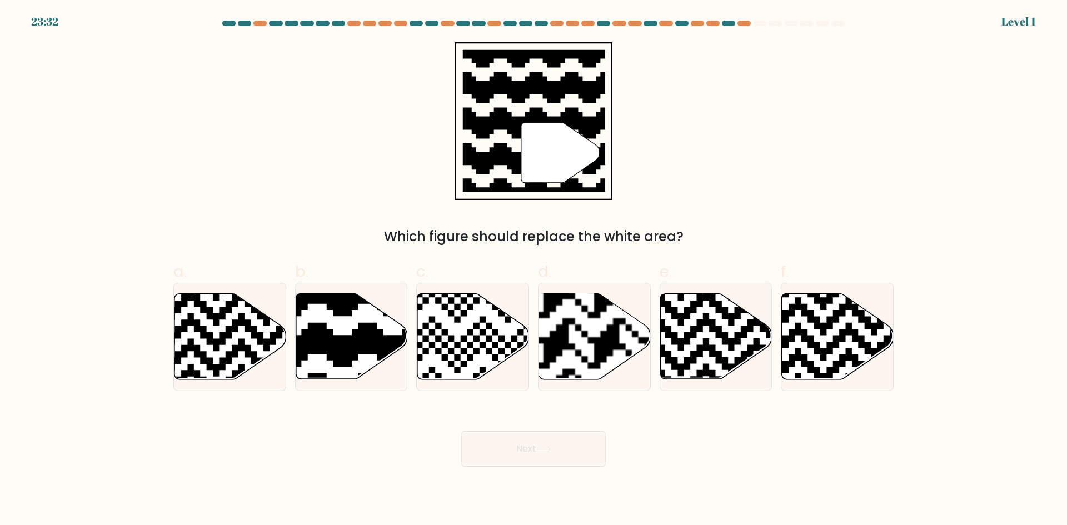
click at [584, 337] on rect at bounding box center [556, 293] width 202 height 202
click at [534, 270] on input "d." at bounding box center [534, 266] width 1 height 7
radio input "true"
click at [572, 443] on button "Next" at bounding box center [533, 449] width 145 height 36
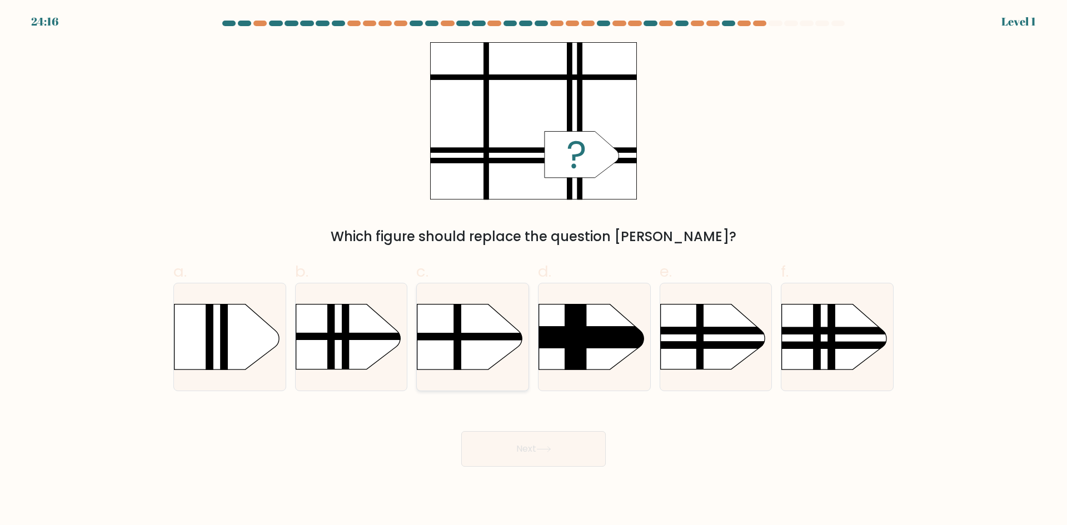
drag, startPoint x: 481, startPoint y: 340, endPoint x: 520, endPoint y: 398, distance: 69.4
click at [483, 344] on g at bounding box center [401, 290] width 294 height 222
click at [534, 270] on input "c." at bounding box center [534, 266] width 1 height 7
radio input "true"
click at [555, 450] on button "Next" at bounding box center [533, 449] width 145 height 36
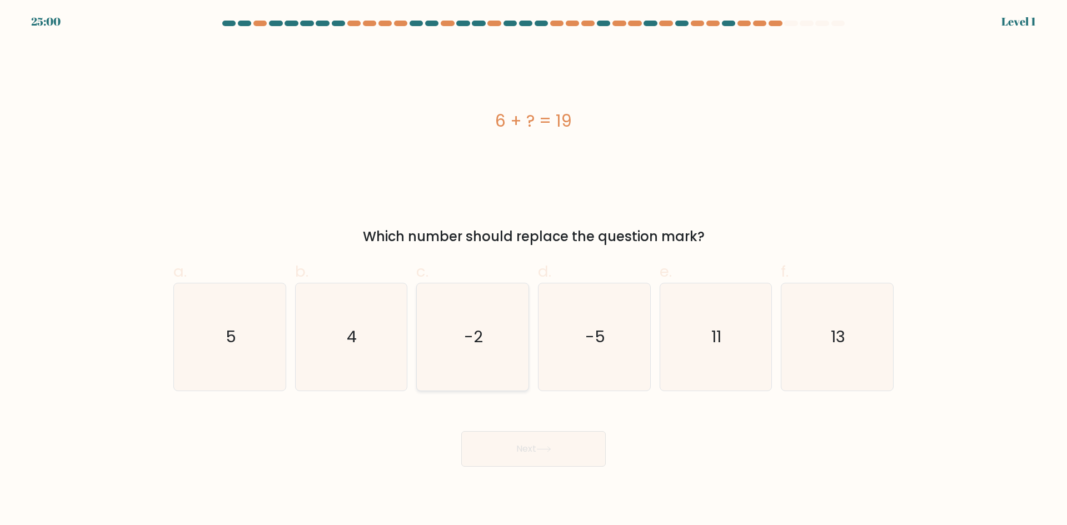
click at [501, 350] on icon "-2" at bounding box center [472, 337] width 107 height 107
click at [534, 270] on input "c. -2" at bounding box center [534, 266] width 1 height 7
radio input "true"
click at [521, 435] on button "Next" at bounding box center [533, 449] width 145 height 36
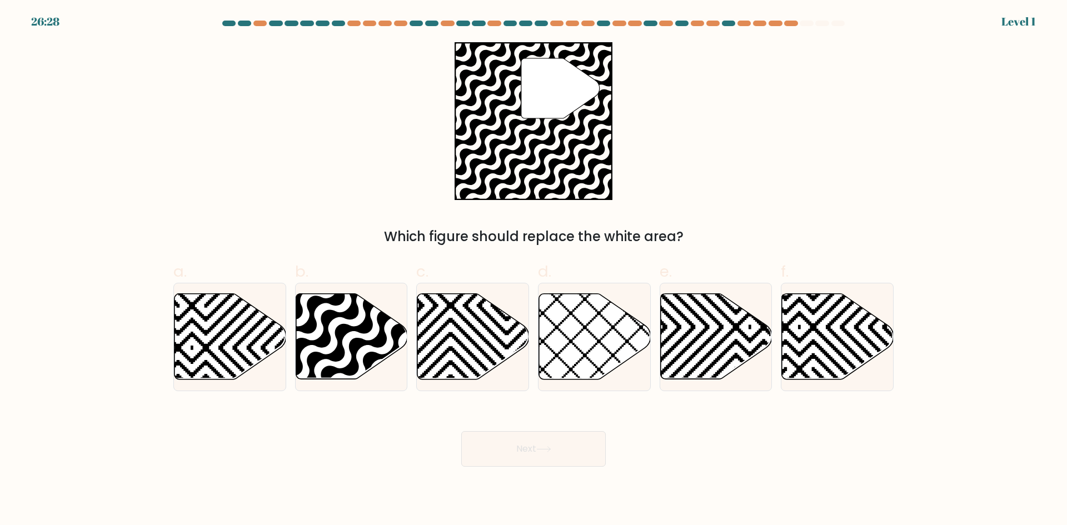
drag, startPoint x: 517, startPoint y: 439, endPoint x: 499, endPoint y: 371, distance: 70.3
click at [516, 436] on button "Next" at bounding box center [533, 449] width 145 height 36
click at [496, 349] on icon at bounding box center [507, 291] width 225 height 225
click at [534, 270] on input "c." at bounding box center [534, 266] width 1 height 7
radio input "true"
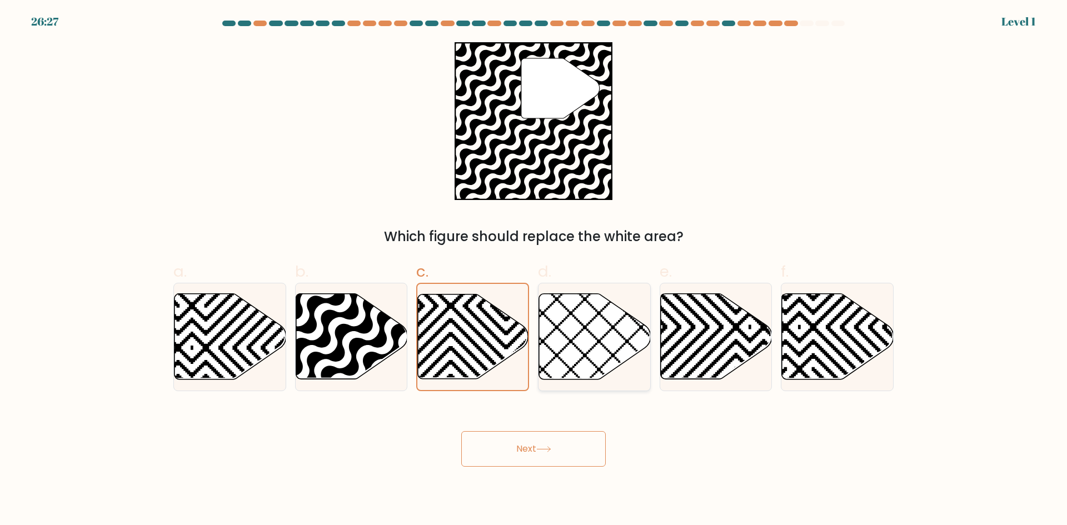
click at [595, 364] on icon at bounding box center [556, 383] width 225 height 225
click at [534, 270] on input "d." at bounding box center [534, 266] width 1 height 7
radio input "true"
click at [356, 355] on icon at bounding box center [313, 383] width 225 height 225
click at [534, 270] on input "b." at bounding box center [534, 266] width 1 height 7
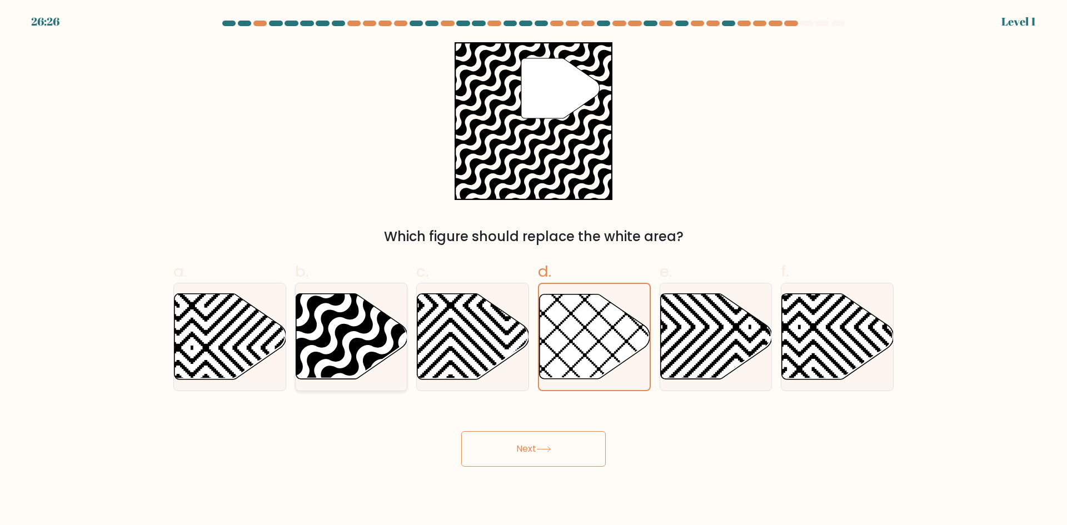
radio input "true"
click at [518, 453] on button "Next" at bounding box center [533, 449] width 145 height 36
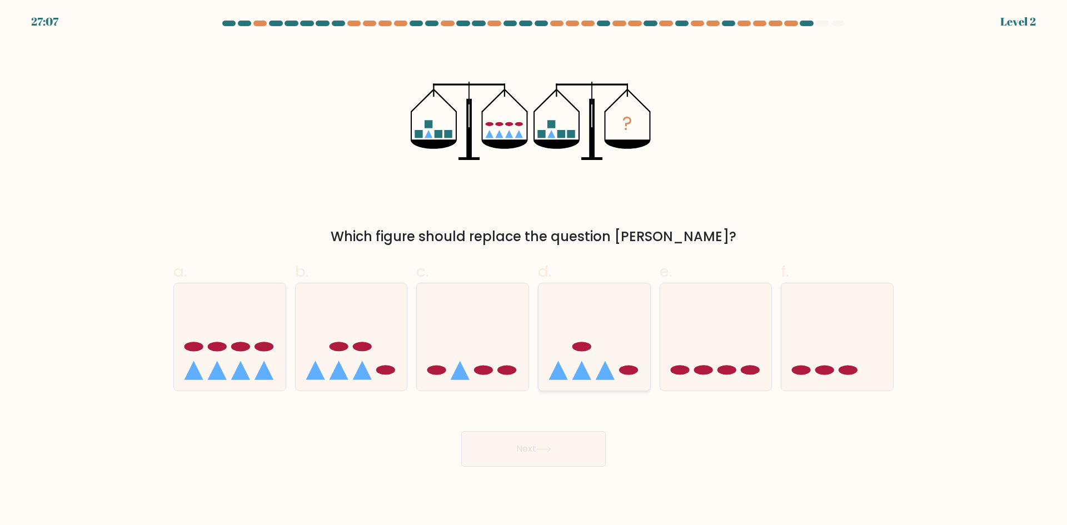
drag, startPoint x: 613, startPoint y: 340, endPoint x: 605, endPoint y: 358, distance: 19.4
click at [613, 341] on icon at bounding box center [595, 337] width 112 height 92
click at [534, 270] on input "d." at bounding box center [534, 266] width 1 height 7
radio input "true"
click at [565, 449] on button "Next" at bounding box center [533, 449] width 145 height 36
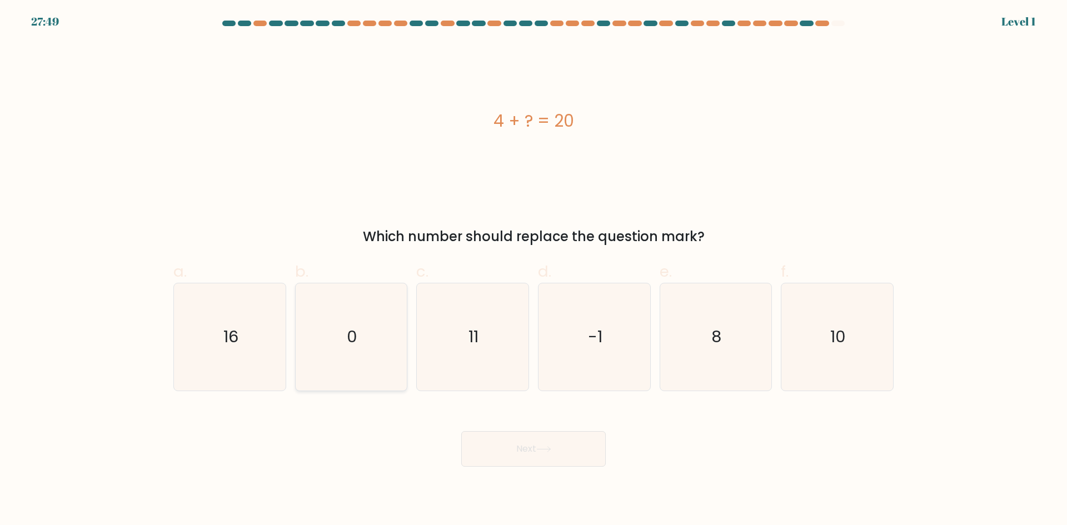
drag, startPoint x: 257, startPoint y: 338, endPoint x: 395, endPoint y: 382, distance: 144.9
click at [266, 340] on icon "16" at bounding box center [229, 337] width 107 height 107
click at [534, 270] on input "a. 16" at bounding box center [534, 266] width 1 height 7
radio input "true"
click at [512, 443] on button "Next" at bounding box center [533, 449] width 145 height 36
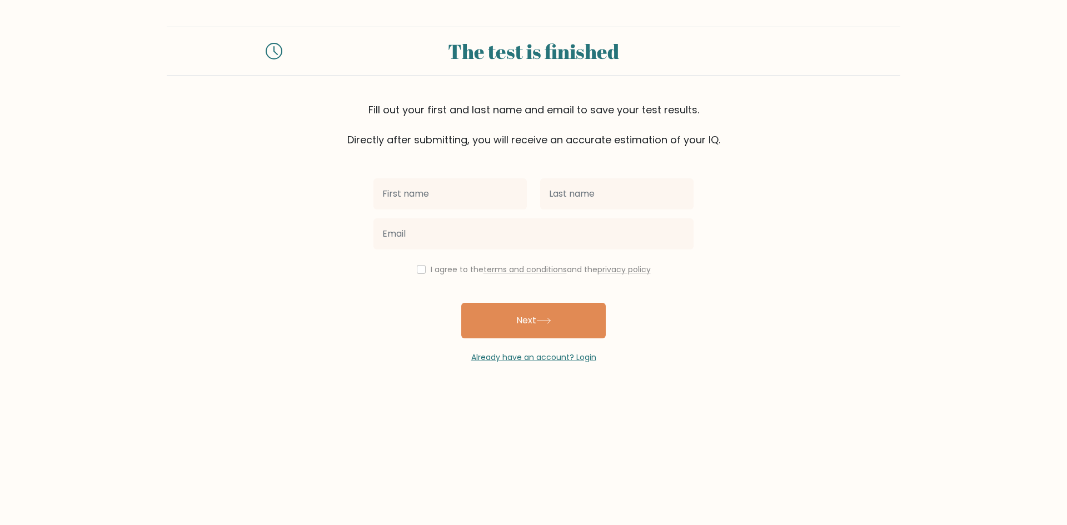
drag, startPoint x: 428, startPoint y: 271, endPoint x: 445, endPoint y: 282, distance: 20.2
click at [431, 274] on div "I agree to the terms and conditions and the privacy policy" at bounding box center [534, 269] width 334 height 13
click at [540, 332] on button "Next" at bounding box center [533, 321] width 145 height 36
click at [425, 270] on div "I agree to the terms and conditions and the privacy policy" at bounding box center [534, 269] width 334 height 13
click at [421, 271] on input "checkbox" at bounding box center [421, 269] width 9 height 9
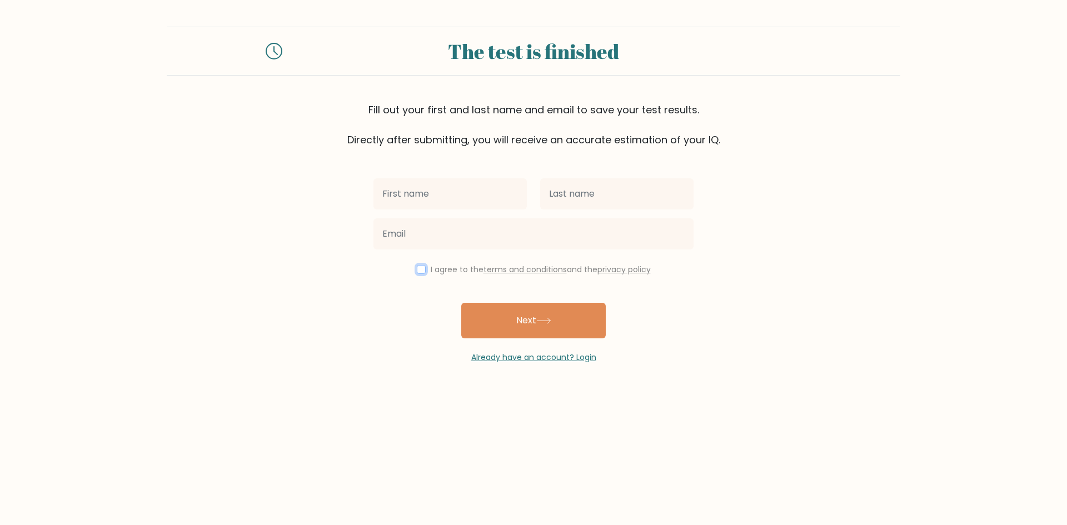
checkbox input "true"
click at [508, 314] on button "Next" at bounding box center [533, 321] width 145 height 36
type input "jtyjhtjy"
click at [574, 195] on input "text" at bounding box center [616, 193] width 153 height 31
type input "kgtrgr"
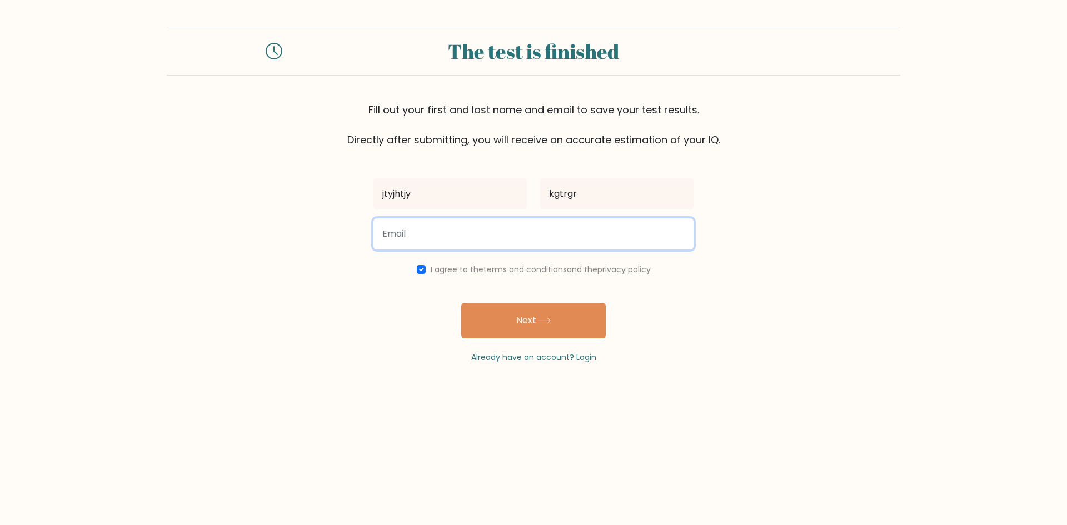
drag, startPoint x: 518, startPoint y: 227, endPoint x: 516, endPoint y: 233, distance: 6.9
click at [516, 233] on input "email" at bounding box center [534, 233] width 320 height 31
type input "n"
click at [432, 235] on input "email" at bounding box center [534, 233] width 320 height 31
type input "gunzee2008@gmail.com"
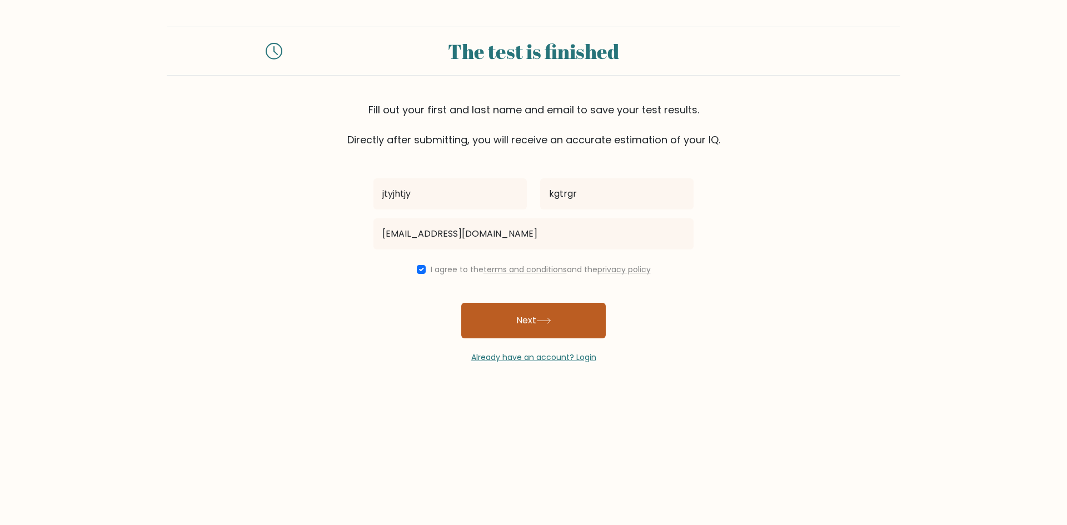
click at [542, 312] on button "Next" at bounding box center [533, 321] width 145 height 36
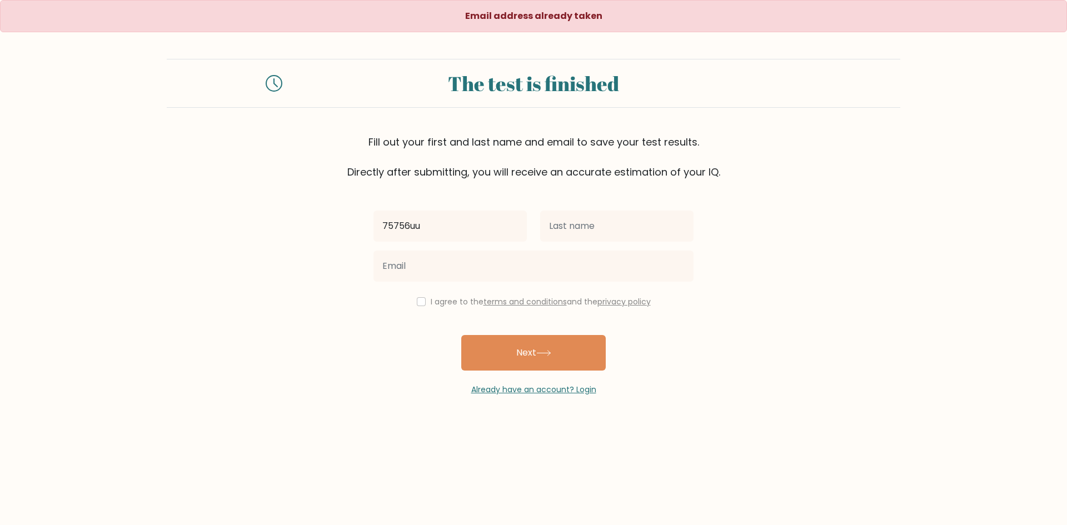
type input "75756uu"
click at [573, 225] on input "text" at bounding box center [616, 226] width 153 height 31
type input "tut"
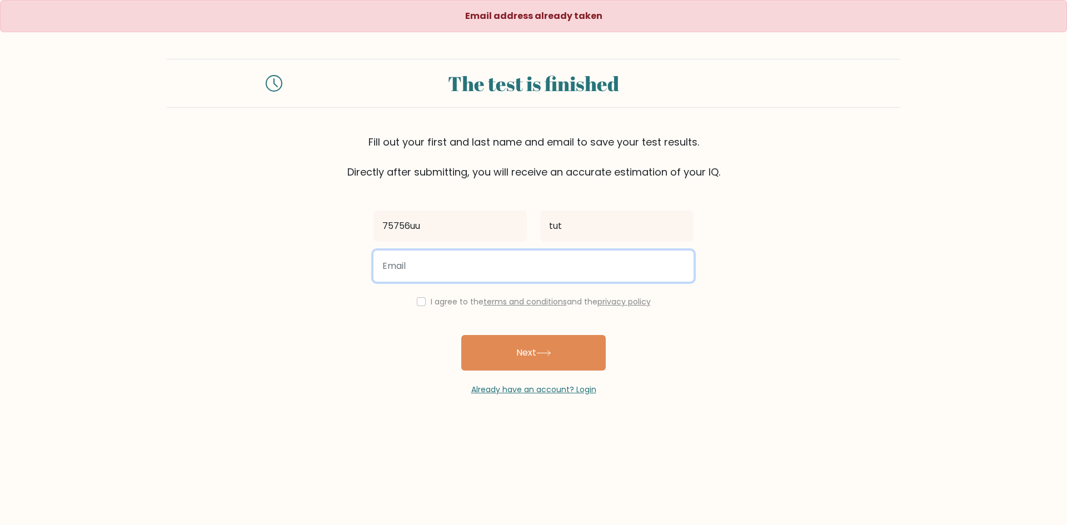
click at [518, 266] on input "email" at bounding box center [534, 266] width 320 height 31
type input "[EMAIL_ADDRESS][DOMAIN_NAME]"
click at [461, 335] on button "Next" at bounding box center [533, 353] width 145 height 36
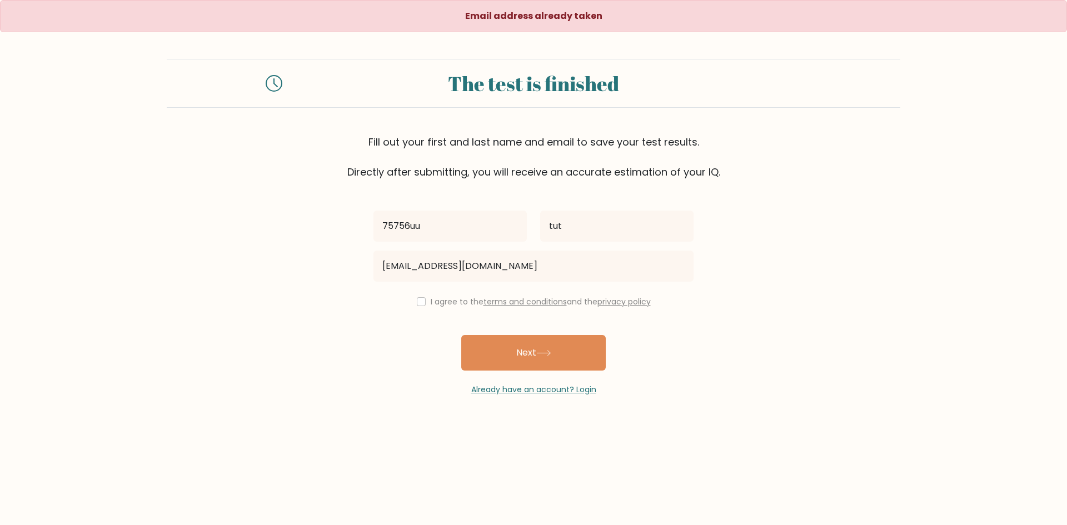
click at [413, 300] on div "I agree to the terms and conditions and the privacy policy" at bounding box center [534, 301] width 334 height 13
click at [426, 298] on div "I agree to the terms and conditions and the privacy policy" at bounding box center [534, 301] width 334 height 13
click at [423, 305] on div "I agree to the terms and conditions and the privacy policy" at bounding box center [534, 301] width 334 height 13
click at [419, 305] on input "checkbox" at bounding box center [421, 301] width 9 height 9
checkbox input "true"
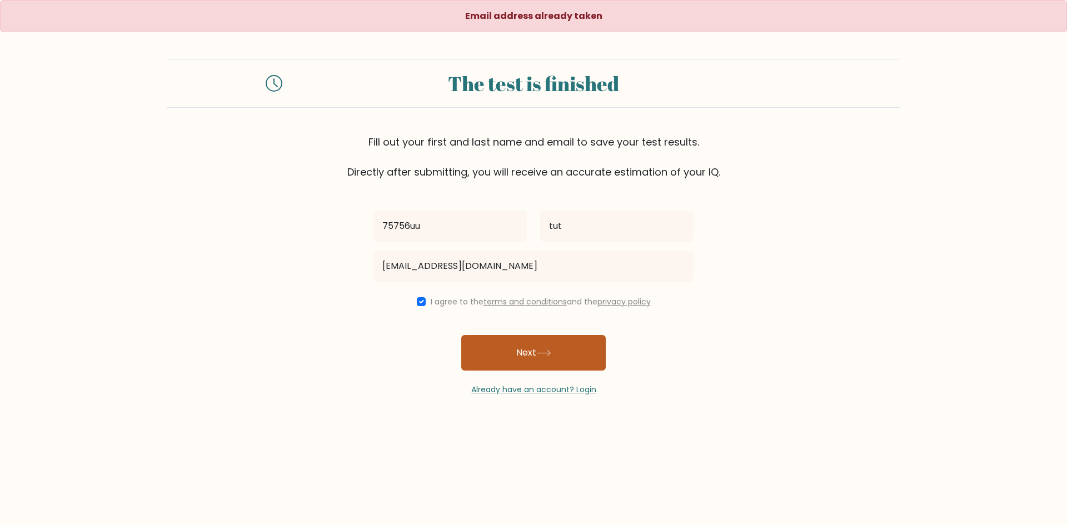
click at [493, 347] on button "Next" at bounding box center [533, 353] width 145 height 36
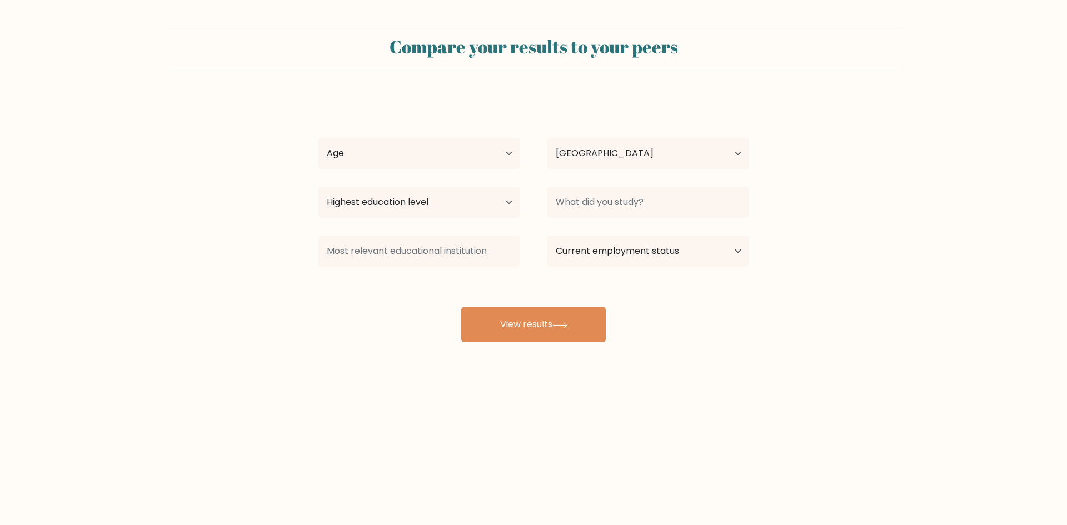
select select "MN"
drag, startPoint x: 452, startPoint y: 148, endPoint x: 443, endPoint y: 154, distance: 10.5
click at [452, 148] on select "Age Under 18 years old 18-24 years old 25-34 years old 35-44 years old 45-54 ye…" at bounding box center [419, 153] width 202 height 31
select select "25_34"
click at [318, 138] on select "Age Under 18 years old 18-24 years old 25-34 years old 35-44 years old 45-54 ye…" at bounding box center [419, 153] width 202 height 31
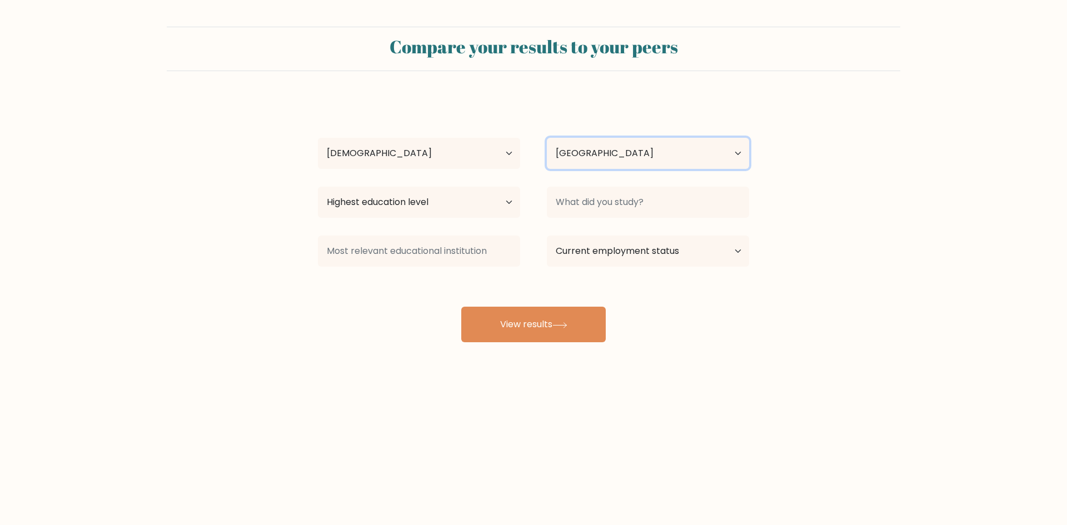
click at [593, 152] on select "Country Afghanistan Albania Algeria American Samoa Andorra Angola Anguilla Anta…" at bounding box center [648, 153] width 202 height 31
select select "LU"
click at [547, 138] on select "Country Afghanistan Albania Algeria American Samoa Andorra Angola Anguilla Anta…" at bounding box center [648, 153] width 202 height 31
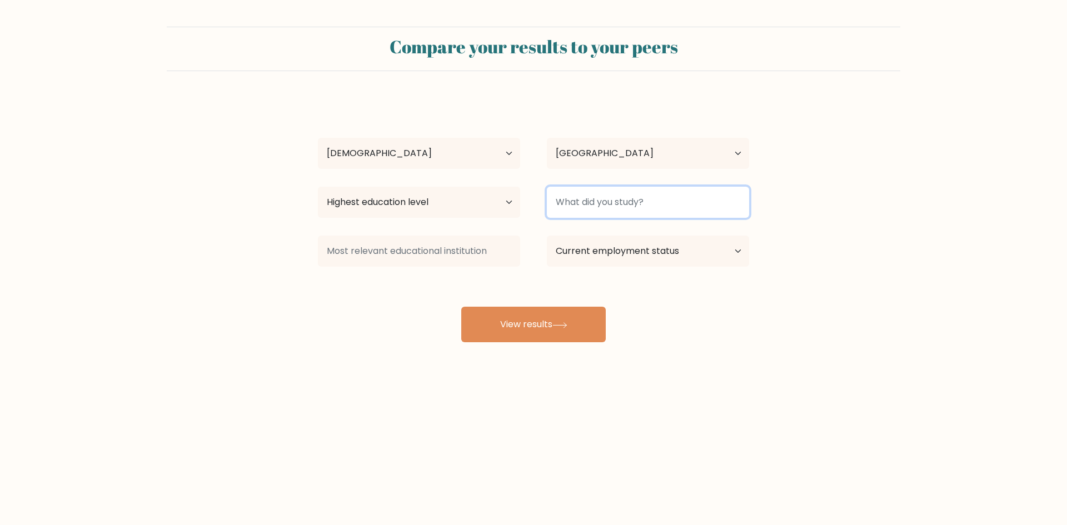
click at [599, 201] on input at bounding box center [648, 202] width 202 height 31
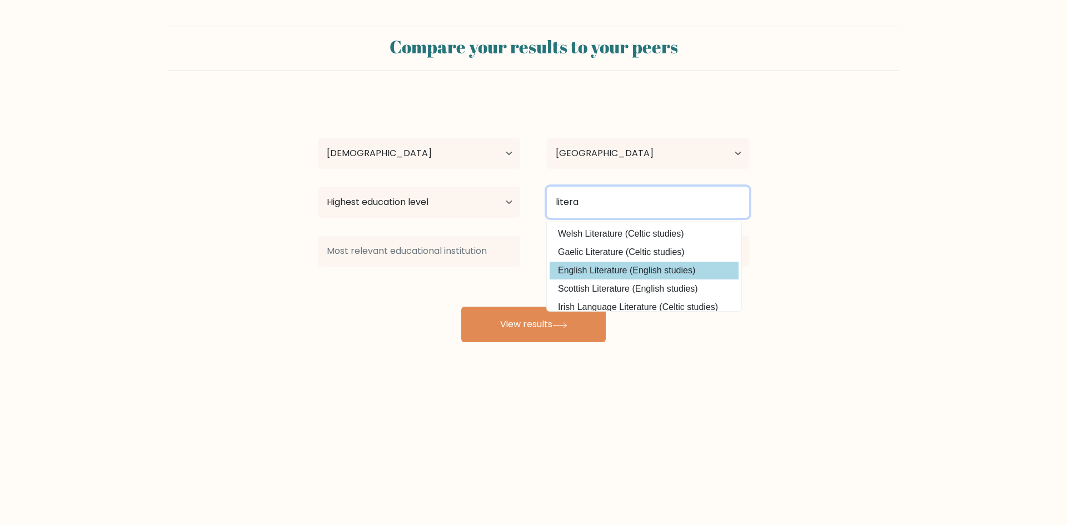
type input "litera"
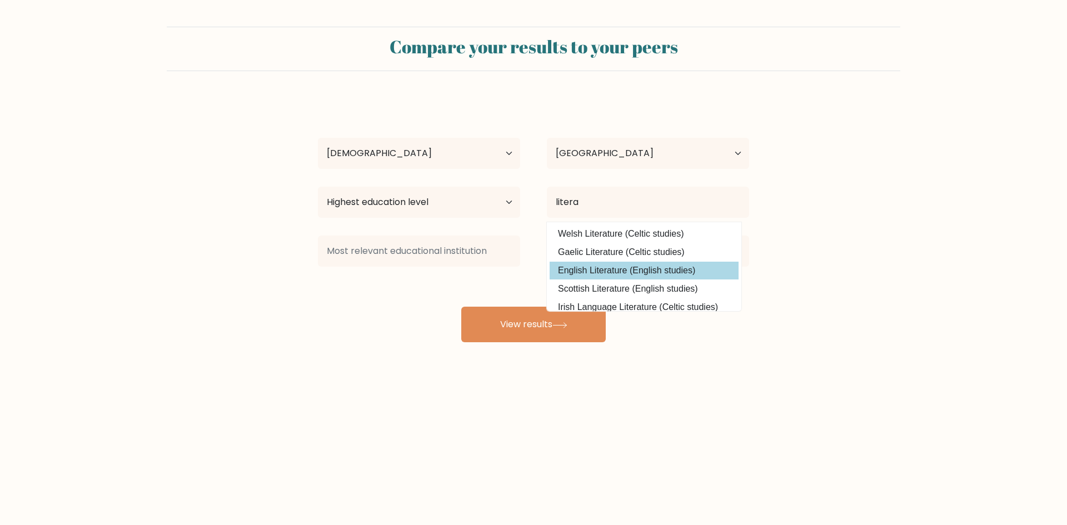
click at [629, 270] on div "75756uu tut Age Under 18 years old 18-24 years old 25-34 years old 35-44 years …" at bounding box center [533, 220] width 445 height 245
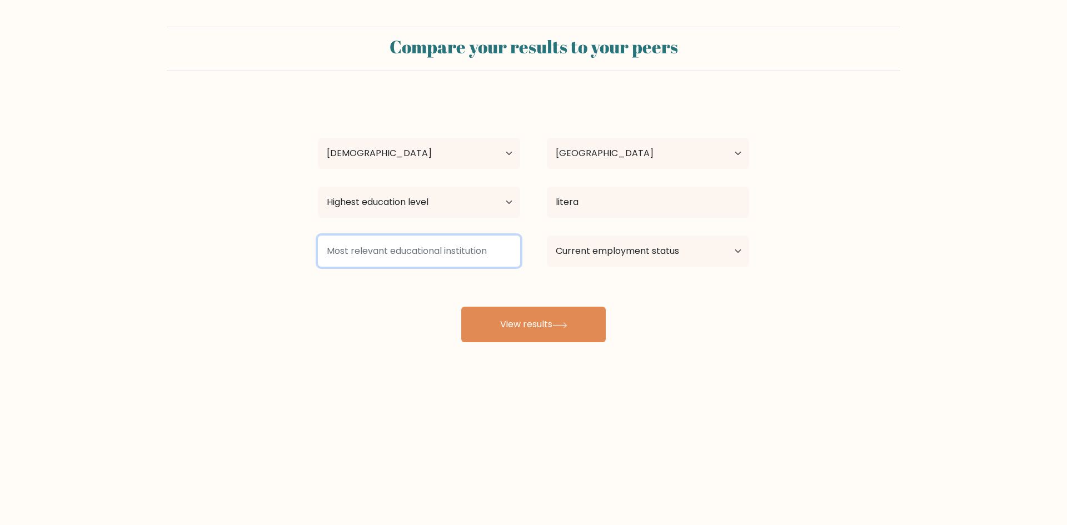
click at [419, 254] on input at bounding box center [419, 251] width 202 height 31
type input "fSEF"
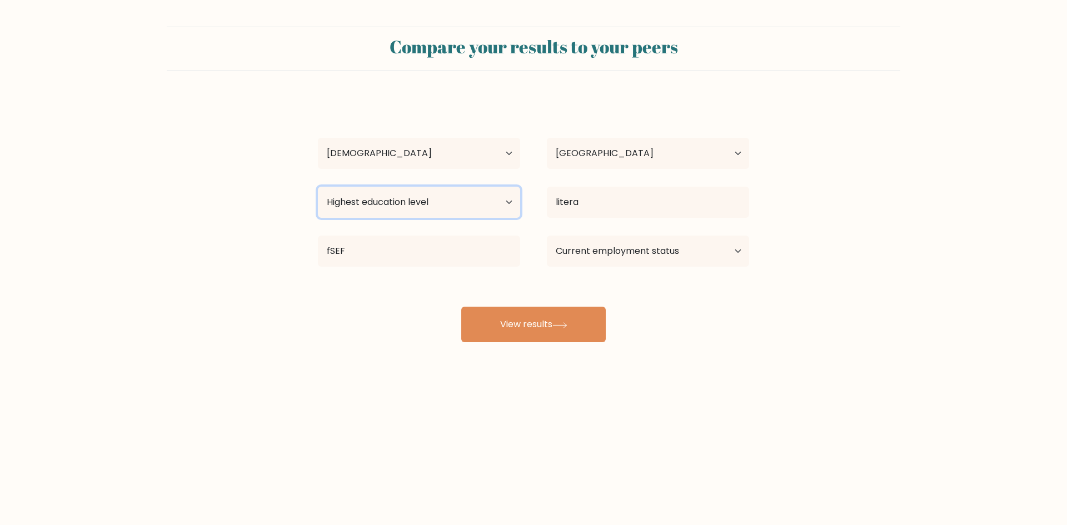
drag, startPoint x: 423, startPoint y: 196, endPoint x: 420, endPoint y: 203, distance: 8.3
click at [423, 196] on select "Highest education level No schooling Primary Lower Secondary Upper Secondary Oc…" at bounding box center [419, 202] width 202 height 31
select select "lower_secondary"
click at [318, 187] on select "Highest education level No schooling Primary Lower Secondary Upper Secondary Oc…" at bounding box center [419, 202] width 202 height 31
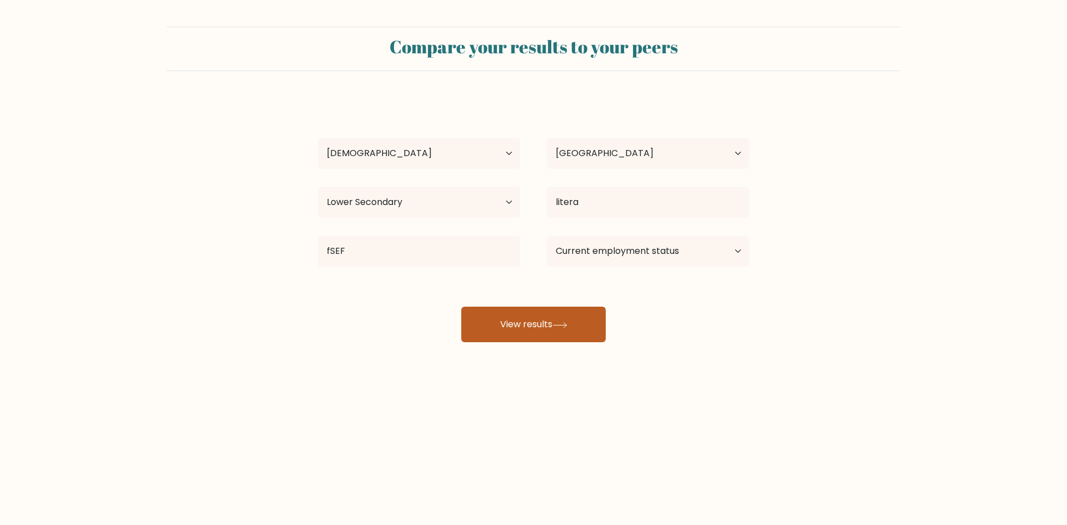
click at [509, 334] on button "View results" at bounding box center [533, 325] width 145 height 36
click at [629, 248] on select "Current employment status Employed Student Retired Other / prefer not to answer" at bounding box center [648, 251] width 202 height 31
select select "student"
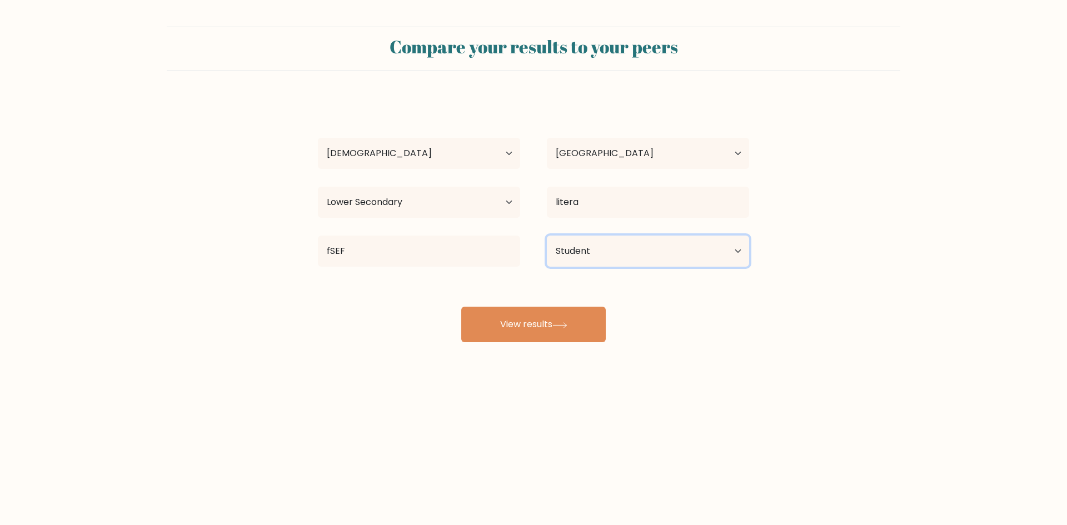
click at [547, 236] on select "Current employment status Employed Student Retired Other / prefer not to answer" at bounding box center [648, 251] width 202 height 31
click at [563, 329] on button "View results" at bounding box center [533, 325] width 145 height 36
